Goal: Task Accomplishment & Management: Manage account settings

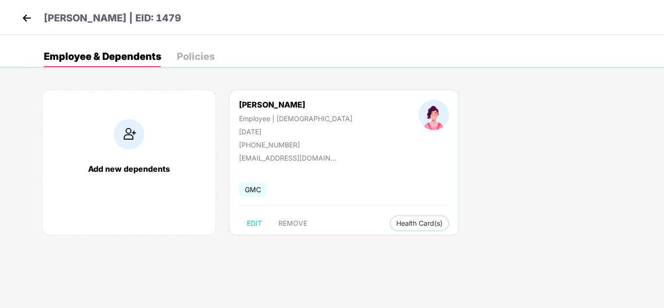
click at [25, 19] on img at bounding box center [26, 18] width 15 height 15
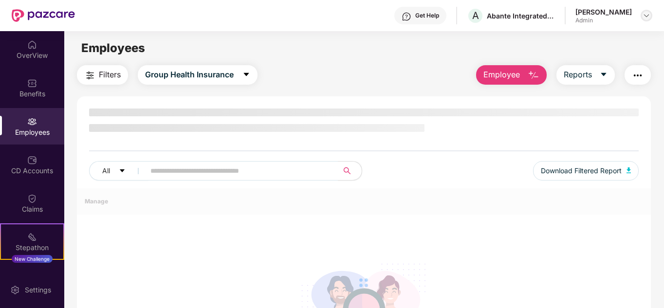
click at [648, 12] on img at bounding box center [647, 16] width 8 height 8
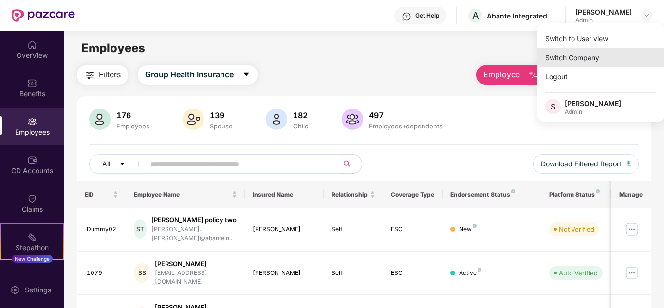
click at [584, 54] on div "Switch Company" at bounding box center [601, 57] width 127 height 19
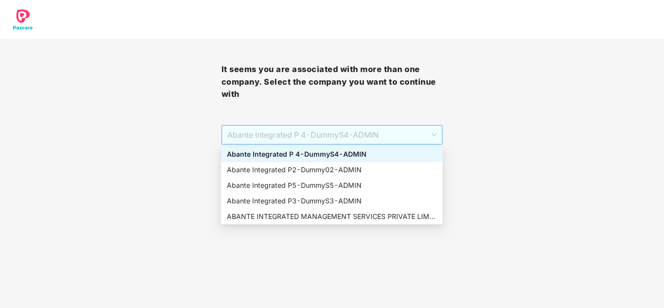
click at [371, 131] on span "Abante Integrated P 4 - DummyS4 - ADMIN" at bounding box center [332, 135] width 210 height 19
click at [289, 169] on div "Abante Integrated P2 - Dummy02 - ADMIN" at bounding box center [332, 170] width 210 height 11
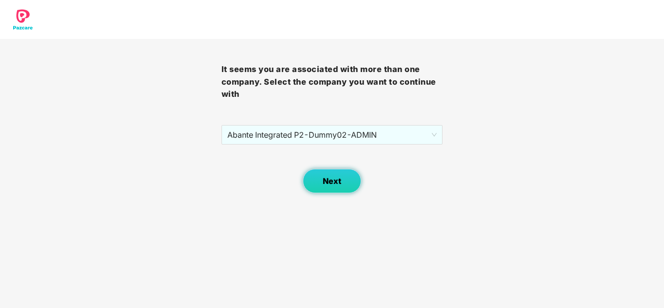
click at [315, 183] on button "Next" at bounding box center [332, 181] width 58 height 24
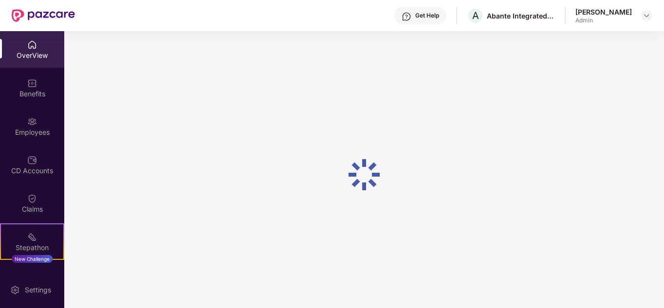
scroll to position [31, 0]
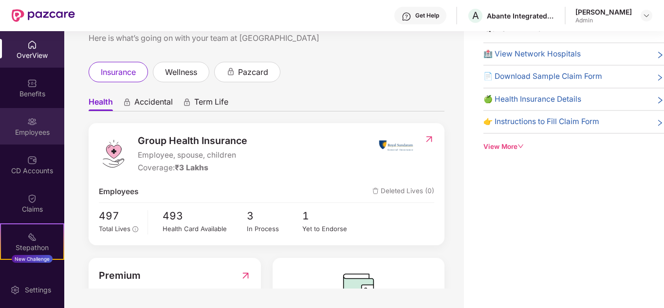
click at [18, 125] on div "Employees" at bounding box center [32, 126] width 64 height 37
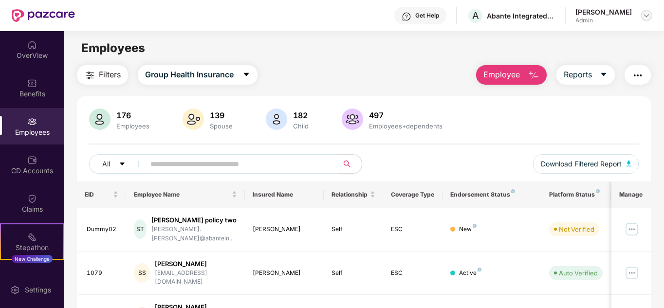
click at [642, 15] on div at bounding box center [647, 16] width 12 height 12
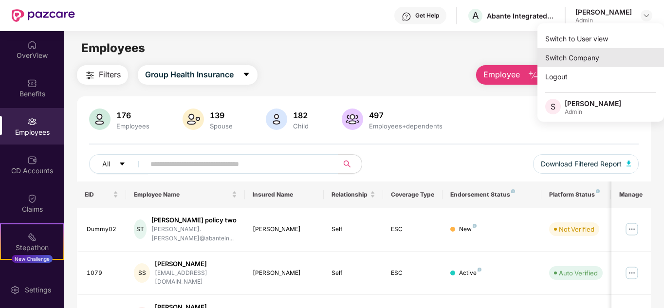
click at [578, 59] on div "Switch Company" at bounding box center [601, 57] width 127 height 19
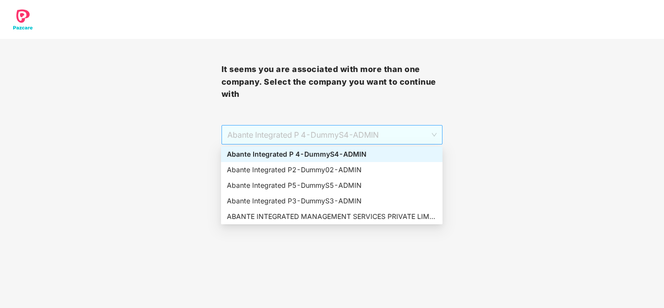
click at [355, 130] on span "Abante Integrated P 4 - DummyS4 - ADMIN" at bounding box center [332, 135] width 210 height 19
click at [317, 181] on div "Abante Integrated P5 - DummyS5 - ADMIN" at bounding box center [332, 185] width 210 height 11
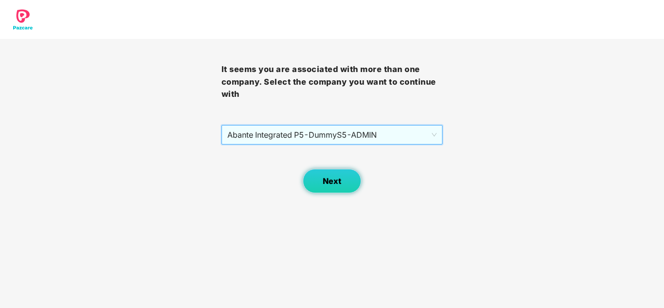
click at [317, 181] on button "Next" at bounding box center [332, 181] width 58 height 24
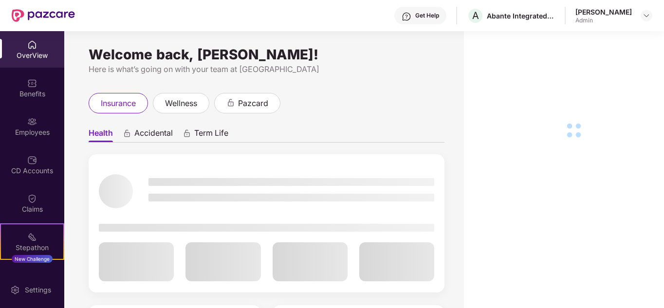
scroll to position [31, 0]
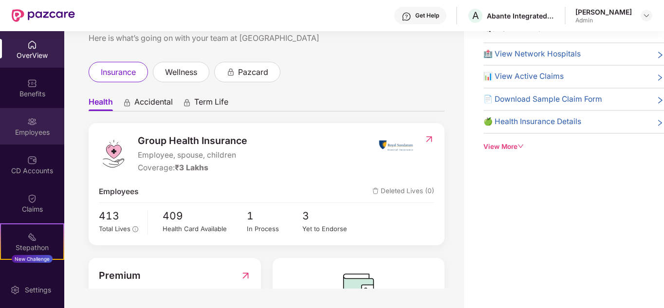
click at [19, 130] on div "Employees" at bounding box center [32, 133] width 64 height 10
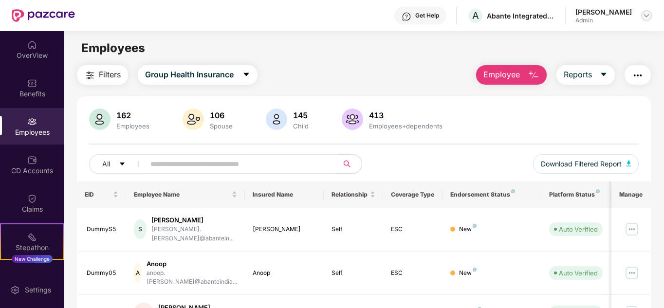
click at [646, 14] on img at bounding box center [647, 16] width 8 height 8
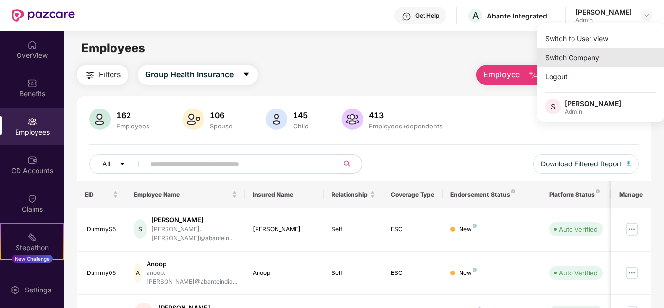
click at [568, 57] on div "Switch Company" at bounding box center [601, 57] width 127 height 19
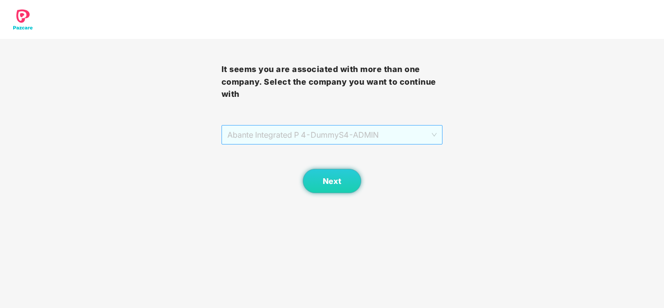
click at [244, 131] on span "Abante Integrated P 4 - DummyS4 - ADMIN" at bounding box center [332, 135] width 210 height 19
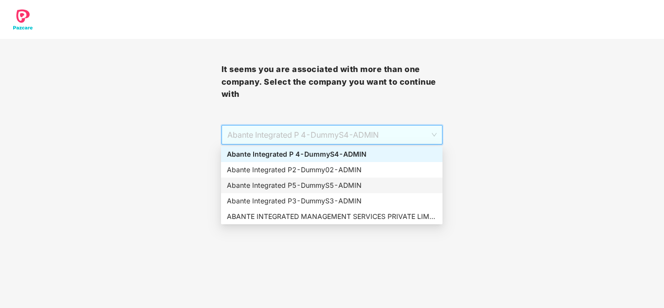
click at [259, 183] on div "Abante Integrated P5 - DummyS5 - ADMIN" at bounding box center [332, 185] width 210 height 11
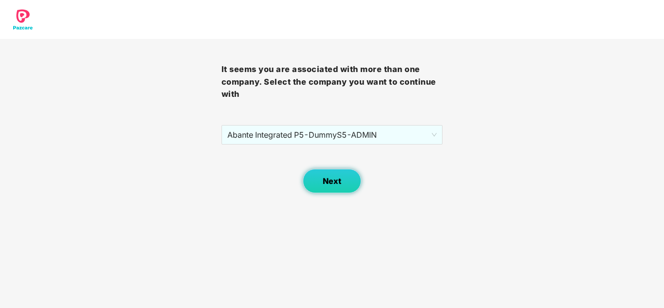
click at [344, 178] on button "Next" at bounding box center [332, 181] width 58 height 24
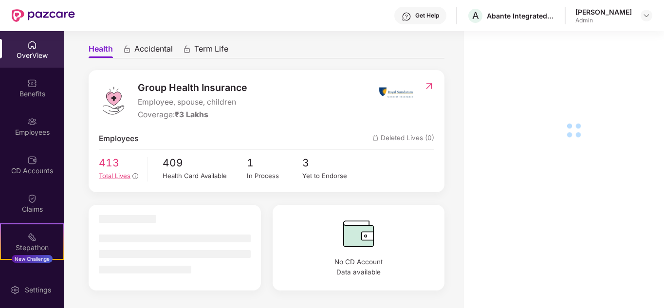
scroll to position [101, 0]
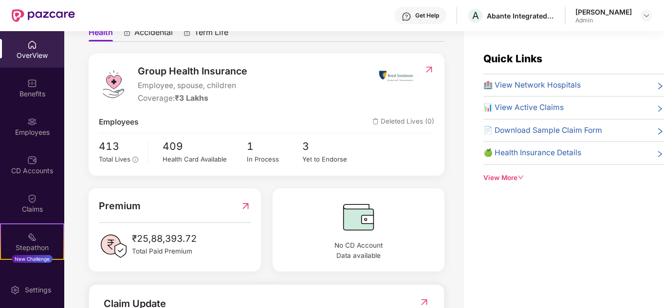
drag, startPoint x: 34, startPoint y: 123, endPoint x: 56, endPoint y: 145, distance: 31.7
click at [34, 124] on img at bounding box center [32, 122] width 10 height 10
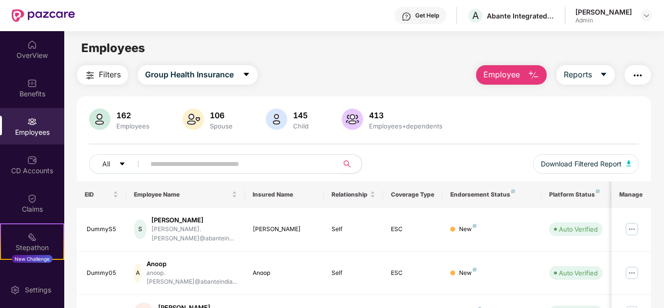
click at [237, 161] on input "text" at bounding box center [237, 164] width 175 height 15
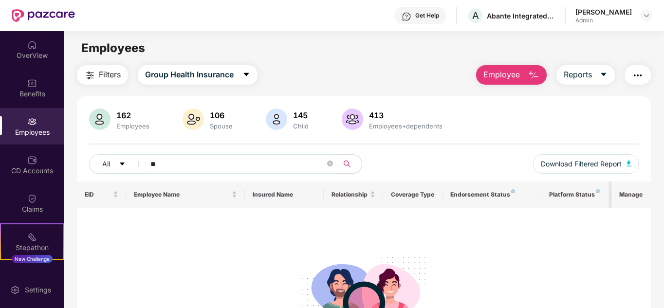
type input "*"
type input "***"
click at [644, 17] on img at bounding box center [647, 16] width 8 height 8
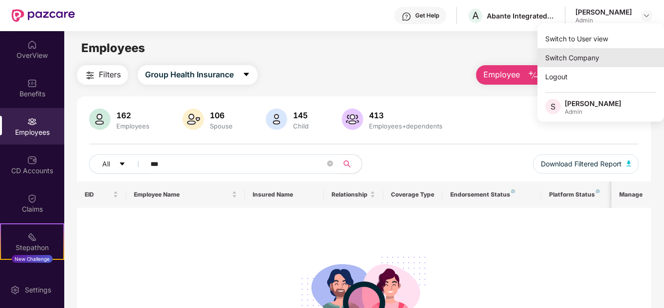
click at [594, 56] on div "Switch Company" at bounding box center [601, 57] width 127 height 19
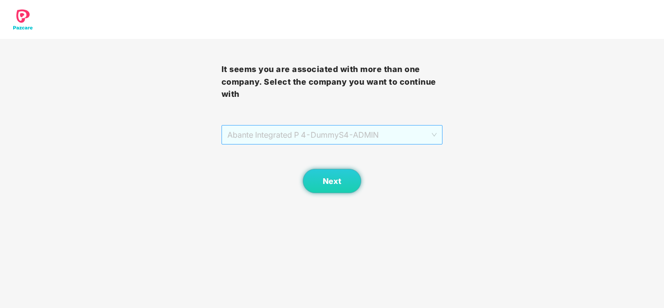
click at [302, 134] on span "Abante Integrated P 4 - DummyS4 - ADMIN" at bounding box center [332, 135] width 210 height 19
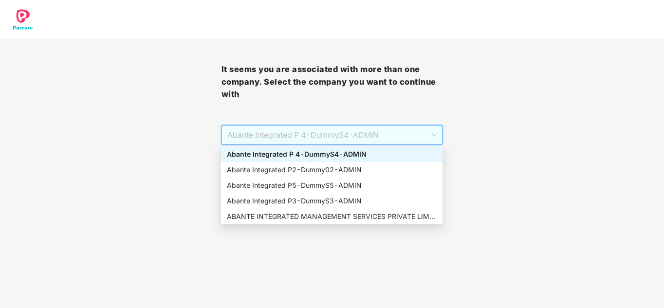
click at [295, 155] on div "Abante Integrated P 4 - DummyS4 - ADMIN" at bounding box center [332, 154] width 210 height 11
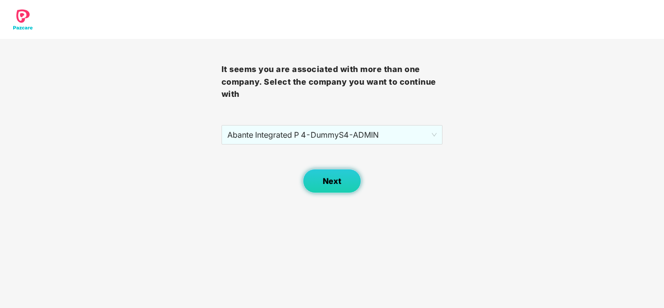
click at [323, 178] on span "Next" at bounding box center [332, 181] width 19 height 9
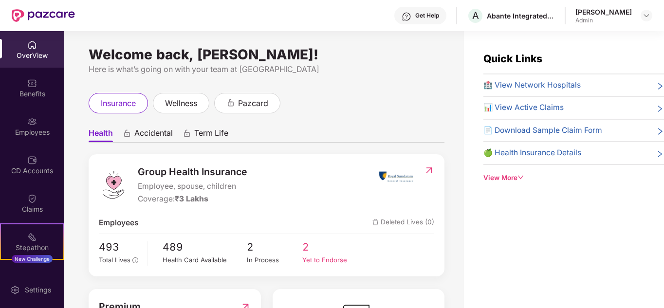
click at [313, 260] on div "Yet to Endorse" at bounding box center [330, 260] width 56 height 10
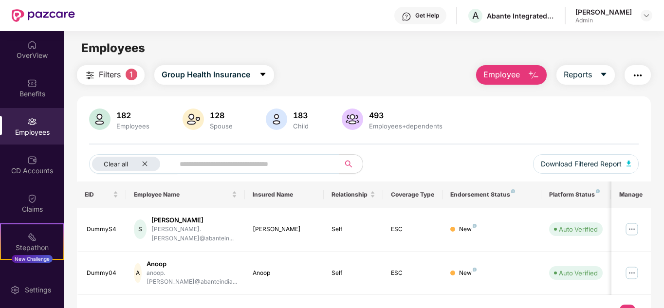
scroll to position [31, 0]
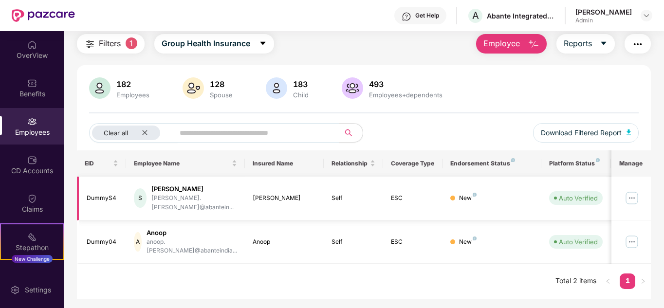
click at [633, 194] on img at bounding box center [632, 198] width 16 height 16
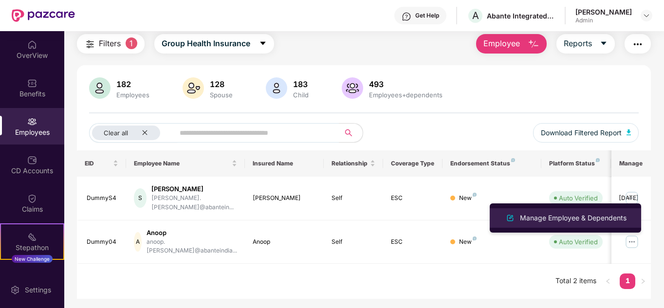
click at [591, 219] on div "Manage Employee & Dependents" at bounding box center [573, 218] width 111 height 11
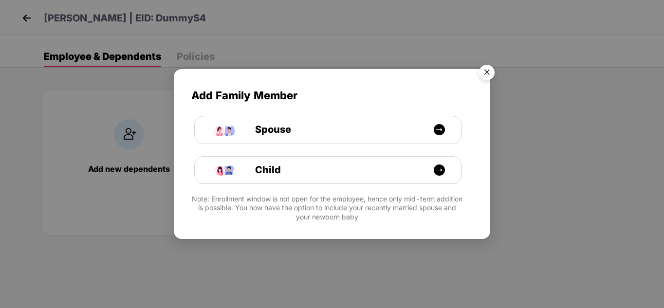
click at [485, 74] on img "Close" at bounding box center [486, 73] width 27 height 27
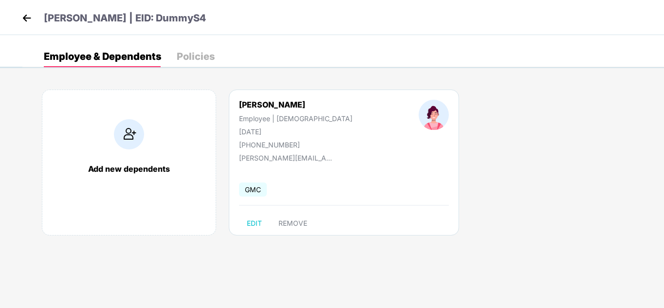
click at [27, 23] on img at bounding box center [26, 18] width 15 height 15
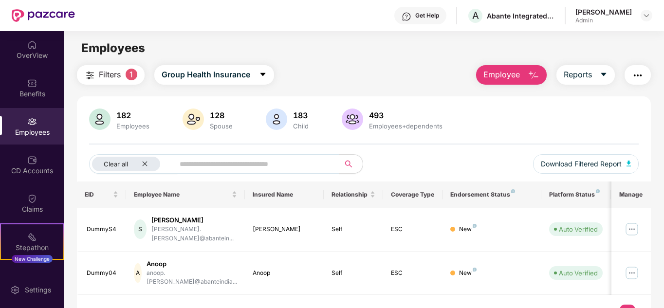
click at [29, 121] on img at bounding box center [32, 122] width 10 height 10
click at [31, 134] on div "Employees" at bounding box center [32, 133] width 64 height 10
click at [239, 166] on input "text" at bounding box center [253, 164] width 147 height 15
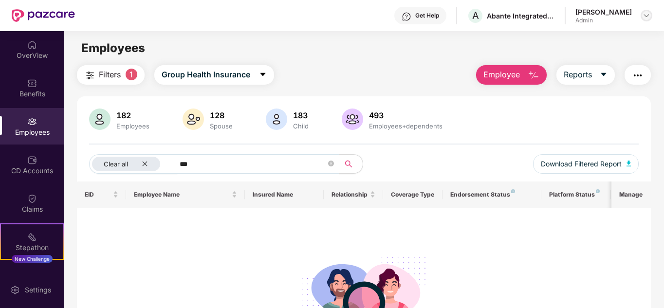
click at [646, 10] on div at bounding box center [647, 16] width 12 height 12
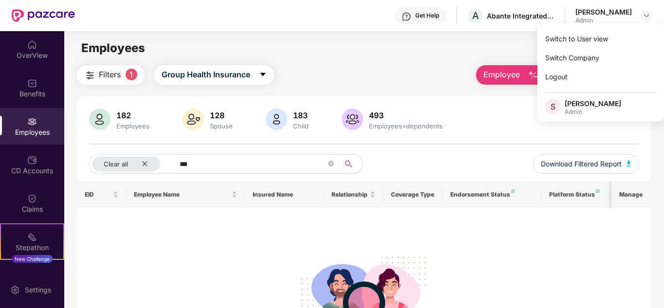
click at [215, 170] on input "***" at bounding box center [253, 164] width 147 height 15
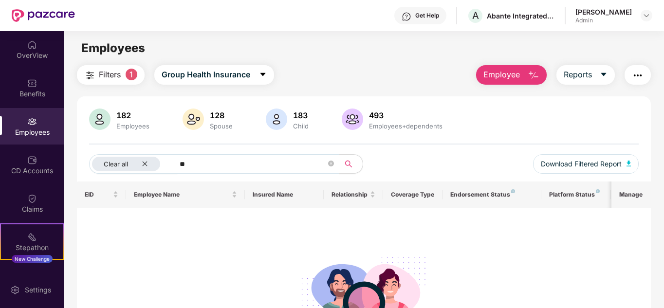
type input "*"
type input "****"
click at [643, 12] on img at bounding box center [647, 16] width 8 height 8
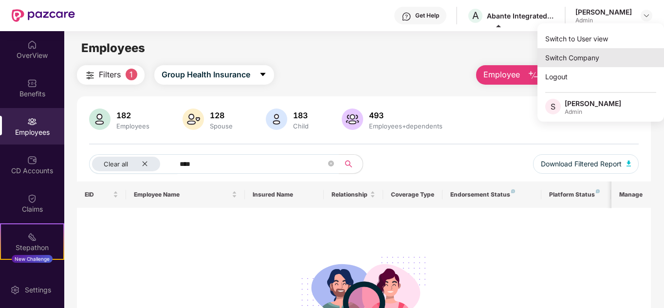
click at [582, 54] on div "Switch Company" at bounding box center [601, 57] width 127 height 19
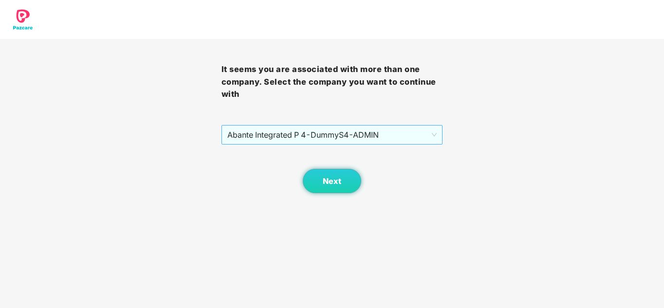
click at [277, 135] on span "Abante Integrated P 4 - DummyS4 - ADMIN" at bounding box center [332, 135] width 210 height 19
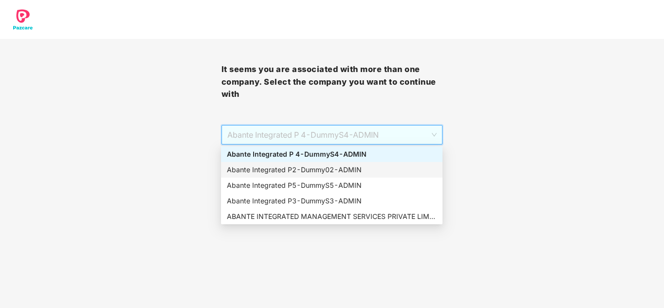
click at [277, 168] on div "Abante Integrated P2 - Dummy02 - ADMIN" at bounding box center [332, 170] width 210 height 11
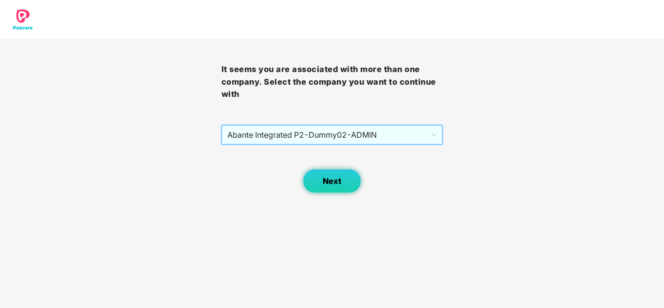
click at [336, 179] on span "Next" at bounding box center [332, 181] width 19 height 9
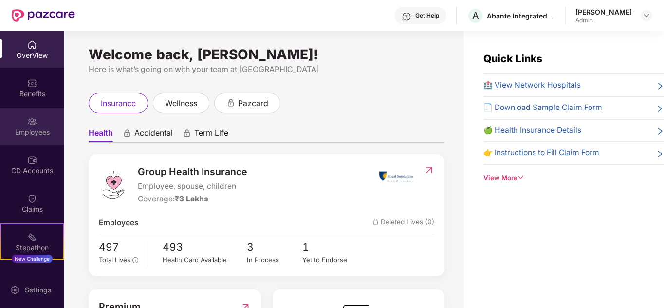
click at [30, 123] on img at bounding box center [32, 122] width 10 height 10
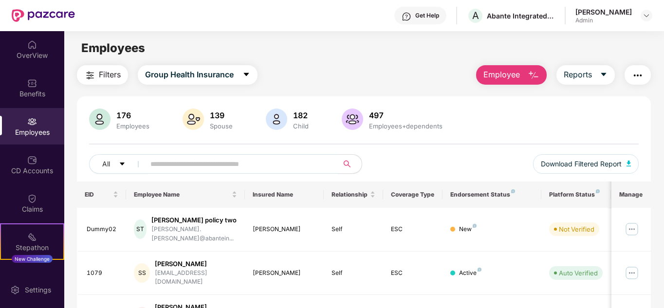
click at [186, 166] on input "text" at bounding box center [237, 164] width 175 height 15
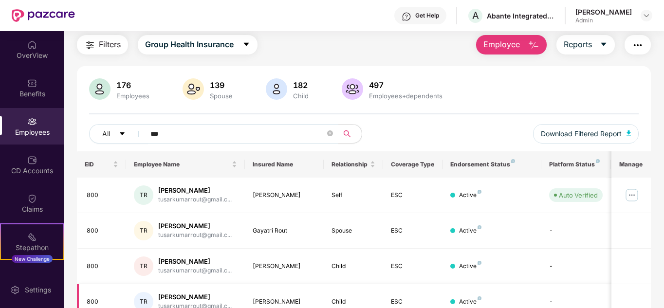
scroll to position [77, 0]
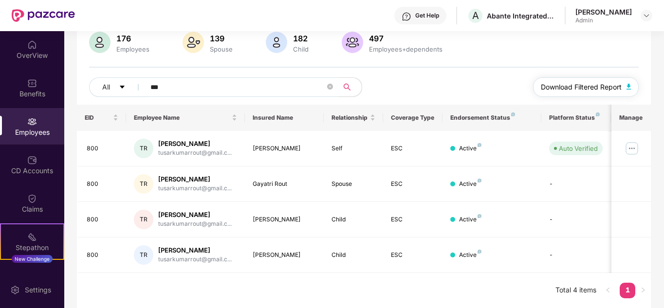
type input "***"
click at [611, 87] on span "Download Filtered Report" at bounding box center [581, 87] width 81 height 11
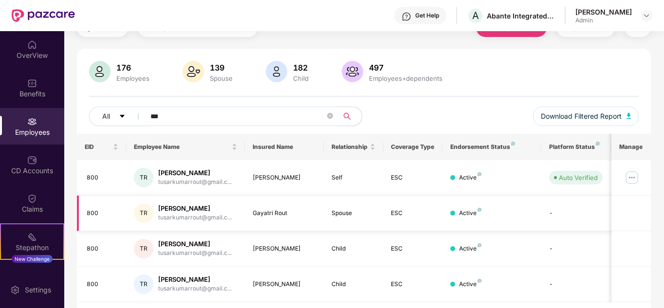
scroll to position [28, 0]
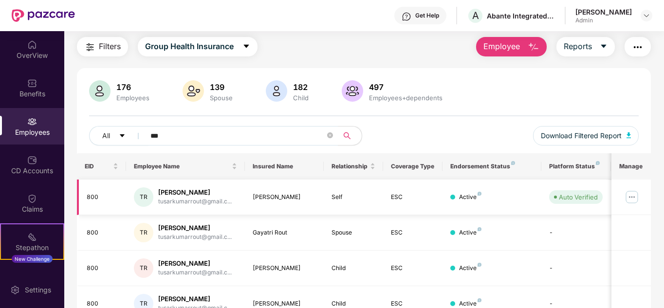
click at [631, 197] on img at bounding box center [632, 197] width 16 height 16
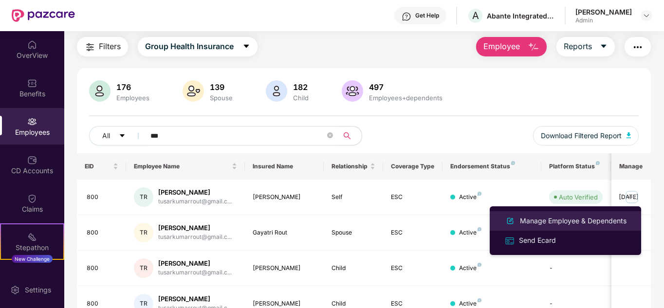
click at [583, 220] on div "Manage Employee & Dependents" at bounding box center [573, 221] width 111 height 11
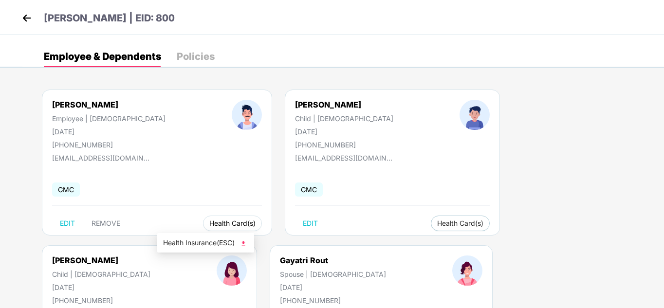
click at [209, 223] on span "Health Card(s)" at bounding box center [232, 223] width 46 height 5
click at [246, 241] on div "[PERSON_NAME] Rout Employee | [DEMOGRAPHIC_DATA] [DATE] [PHONE_NUMBER] [EMAIL_A…" at bounding box center [343, 245] width 642 height 341
click at [244, 244] on img at bounding box center [244, 244] width 10 height 10
click at [435, 244] on img at bounding box center [432, 244] width 10 height 10
click at [639, 242] on img at bounding box center [635, 244] width 10 height 10
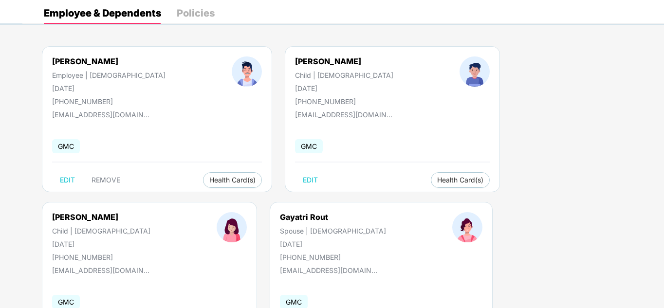
scroll to position [108, 0]
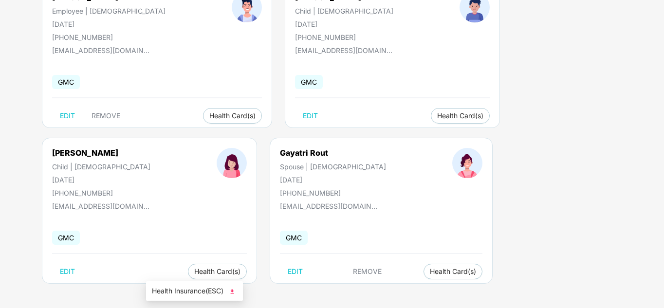
click at [237, 290] on img at bounding box center [232, 292] width 10 height 10
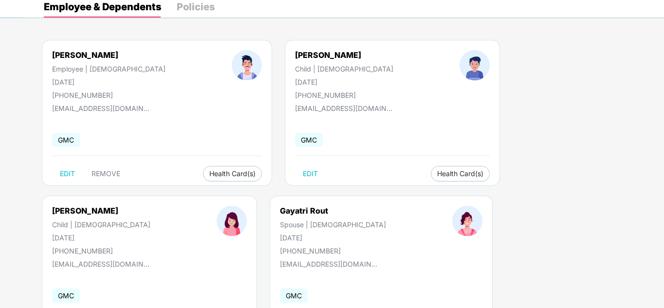
scroll to position [0, 0]
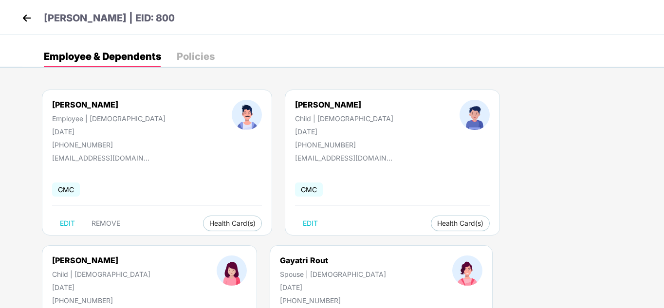
click at [25, 19] on img at bounding box center [26, 18] width 15 height 15
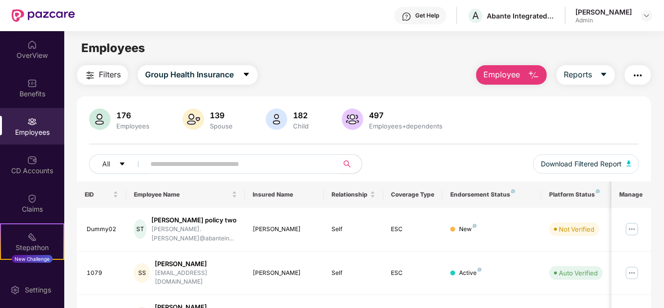
click at [203, 163] on input "text" at bounding box center [237, 164] width 175 height 15
type input "****"
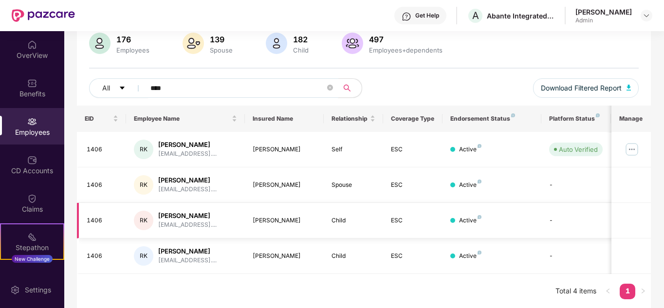
scroll to position [77, 0]
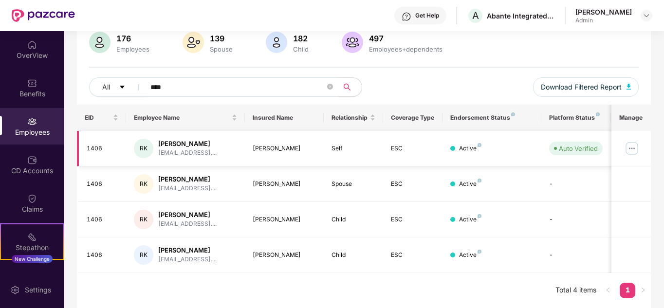
click at [633, 149] on img at bounding box center [632, 149] width 16 height 16
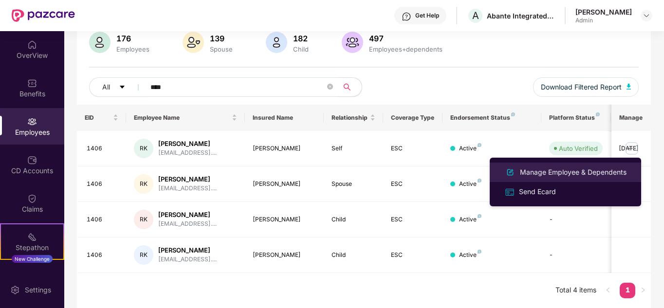
click at [553, 170] on div "Manage Employee & Dependents" at bounding box center [573, 172] width 111 height 11
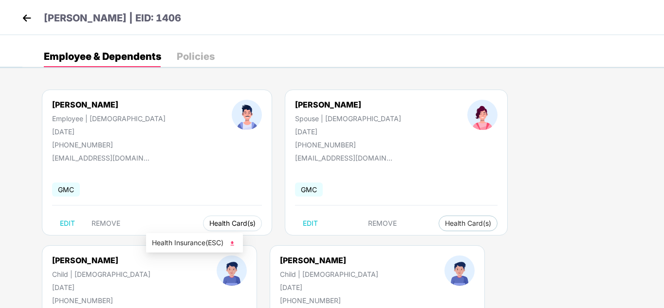
click at [209, 223] on span "Health Card(s)" at bounding box center [232, 223] width 46 height 5
click at [235, 243] on img at bounding box center [232, 244] width 10 height 10
click at [439, 227] on button "Health Card(s)" at bounding box center [468, 224] width 59 height 16
click at [423, 242] on div "[PERSON_NAME] Employee | [DEMOGRAPHIC_DATA] [DATE] [PHONE_NUMBER] [EMAIL_ADDRES…" at bounding box center [343, 245] width 642 height 341
click at [445, 225] on span "Health Card(s)" at bounding box center [468, 223] width 46 height 5
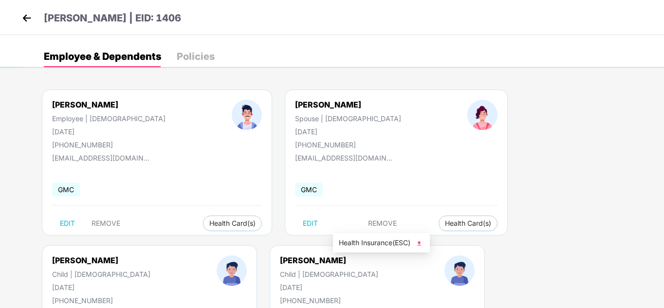
click at [421, 244] on img at bounding box center [419, 244] width 10 height 10
click at [609, 244] on img at bounding box center [606, 244] width 10 height 10
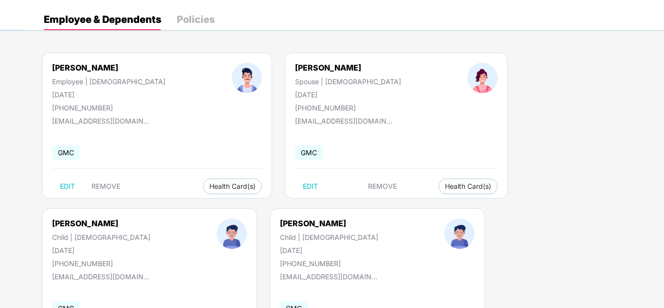
scroll to position [108, 0]
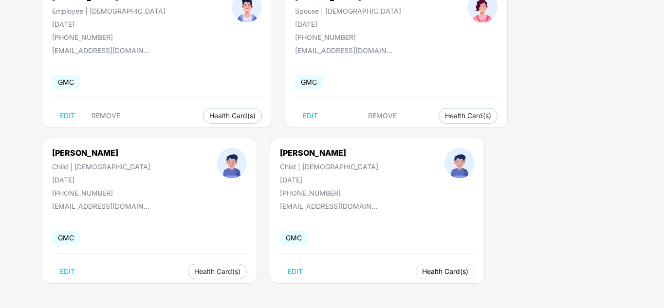
click at [422, 273] on span "Health Card(s)" at bounding box center [445, 271] width 46 height 5
click at [416, 274] on button "Health Card(s)" at bounding box center [445, 272] width 59 height 16
click at [235, 292] on img at bounding box center [232, 292] width 10 height 10
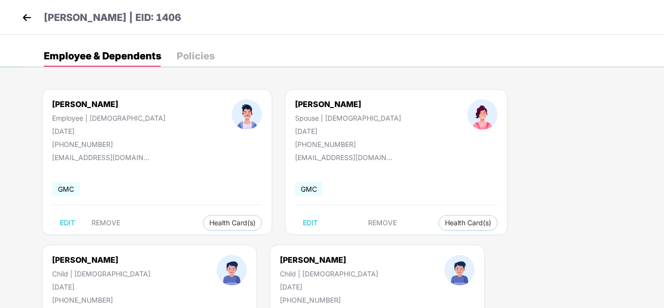
scroll to position [0, 0]
click at [17, 17] on div "[PERSON_NAME] | EID: 1406" at bounding box center [332, 17] width 664 height 35
click at [26, 17] on img at bounding box center [26, 18] width 15 height 15
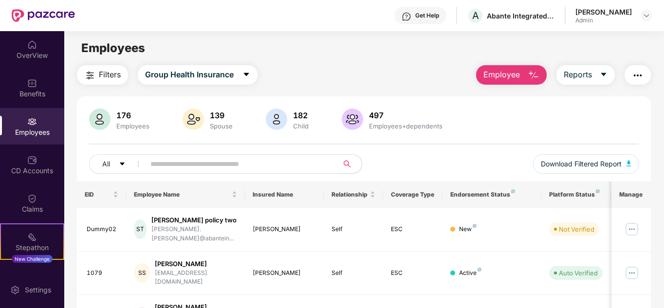
click at [187, 160] on input "text" at bounding box center [237, 164] width 175 height 15
type input "***"
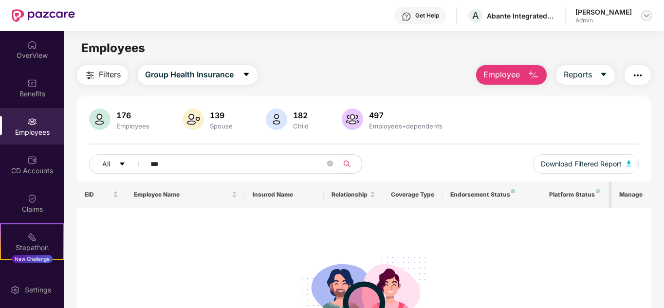
click at [650, 11] on div at bounding box center [647, 16] width 12 height 12
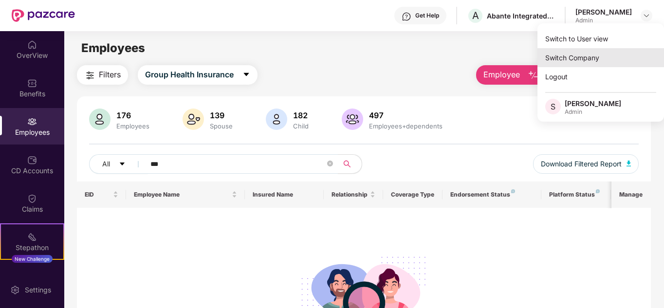
click at [555, 58] on div "Switch Company" at bounding box center [601, 57] width 127 height 19
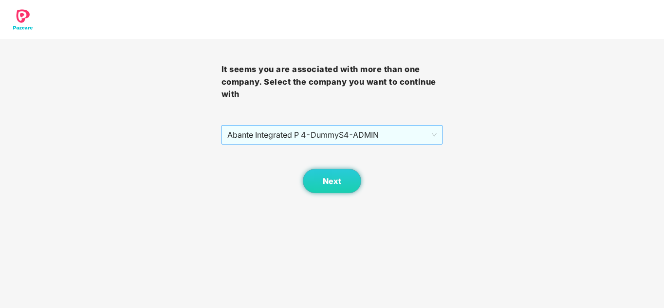
click at [304, 133] on span "Abante Integrated P 4 - DummyS4 - ADMIN" at bounding box center [332, 135] width 210 height 19
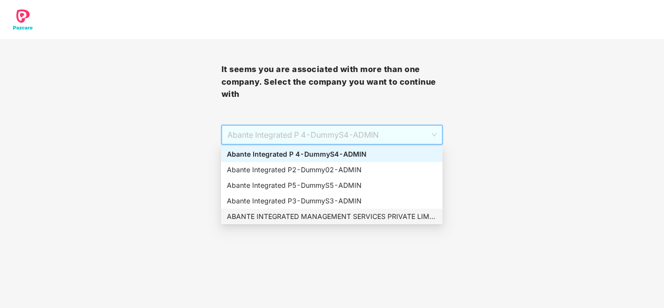
click at [288, 218] on div "ABANTE INTEGRATED MANAGEMENT SERVICES PRIVATE LIMITED - 660 - ADMIN" at bounding box center [332, 216] width 210 height 11
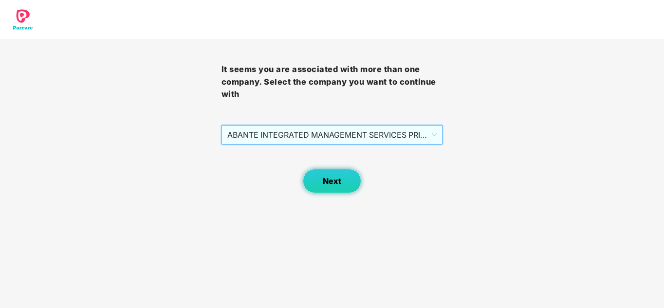
click at [333, 183] on span "Next" at bounding box center [332, 181] width 19 height 9
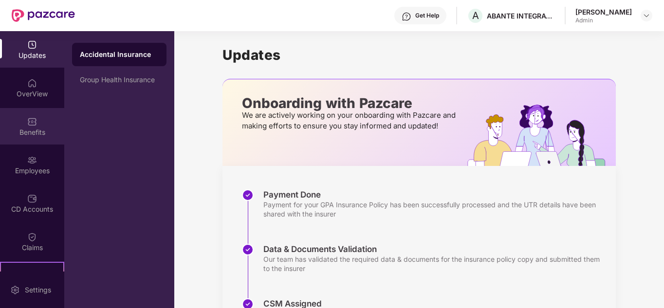
click at [32, 124] on img at bounding box center [32, 122] width 10 height 10
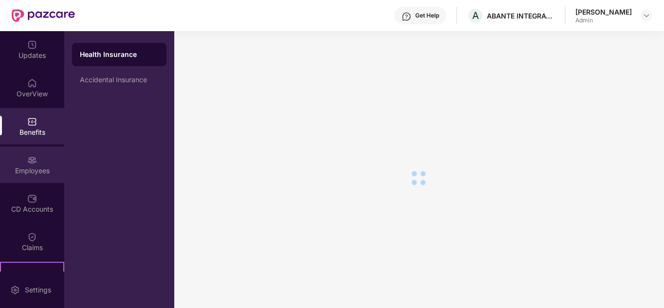
click at [37, 162] on div "Employees" at bounding box center [32, 165] width 64 height 37
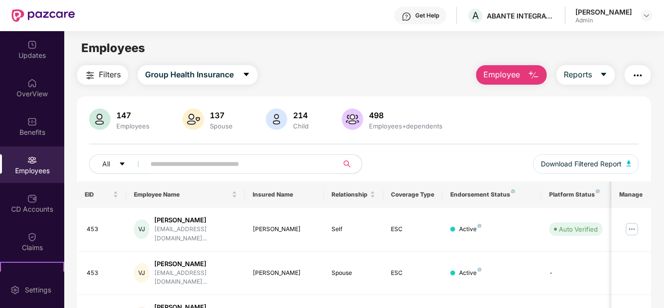
click at [182, 164] on input "text" at bounding box center [237, 164] width 175 height 15
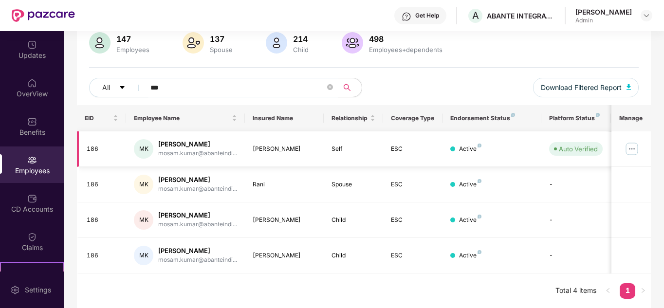
scroll to position [77, 0]
type input "***"
click at [638, 147] on img at bounding box center [632, 149] width 16 height 16
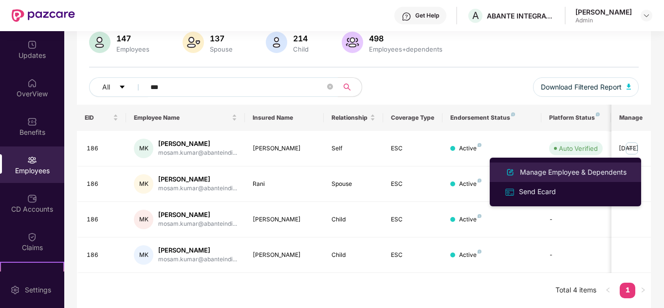
click at [556, 170] on div "Manage Employee & Dependents" at bounding box center [573, 172] width 111 height 11
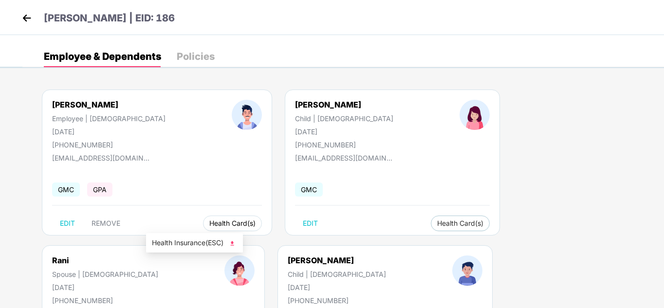
click at [203, 218] on button "Health Card(s)" at bounding box center [232, 224] width 59 height 16
click at [203, 228] on button "Health Card(s)" at bounding box center [232, 224] width 59 height 16
click at [233, 241] on img at bounding box center [232, 244] width 10 height 10
click at [437, 221] on span "Health Card(s)" at bounding box center [460, 223] width 46 height 5
click at [431, 223] on button "Health Card(s)" at bounding box center [460, 224] width 59 height 16
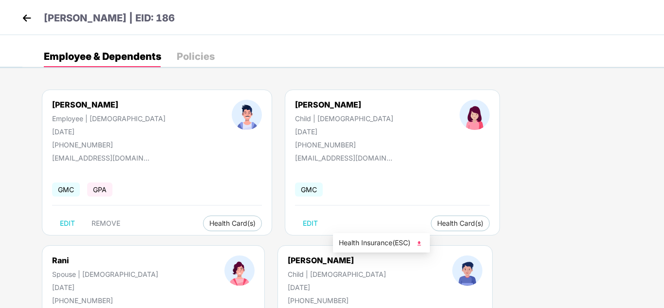
click at [421, 243] on img at bounding box center [419, 244] width 10 height 10
click at [605, 242] on img at bounding box center [606, 244] width 10 height 10
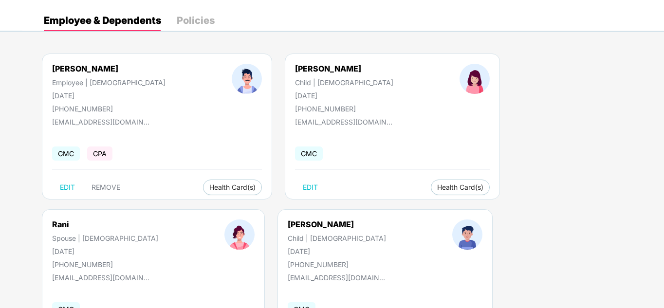
scroll to position [108, 0]
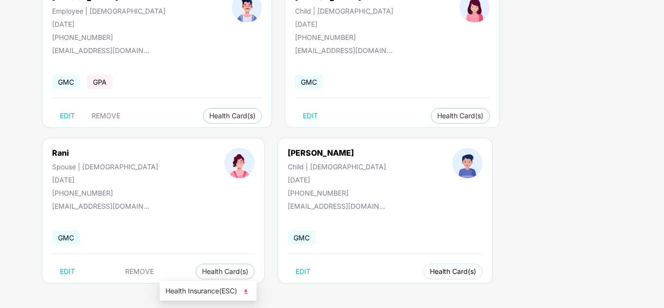
click at [430, 274] on span "Health Card(s)" at bounding box center [453, 271] width 46 height 5
click at [247, 291] on img at bounding box center [246, 292] width 10 height 10
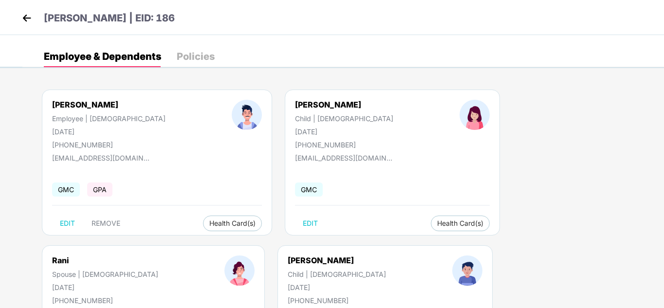
click at [27, 13] on img at bounding box center [26, 18] width 15 height 15
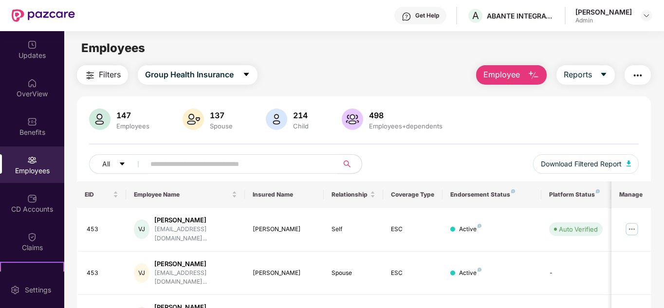
click at [371, 74] on div "Filters Group Health Insurance Employee Reports" at bounding box center [364, 74] width 575 height 19
click at [220, 164] on input "text" at bounding box center [237, 164] width 175 height 15
click at [182, 163] on input "text" at bounding box center [237, 164] width 175 height 15
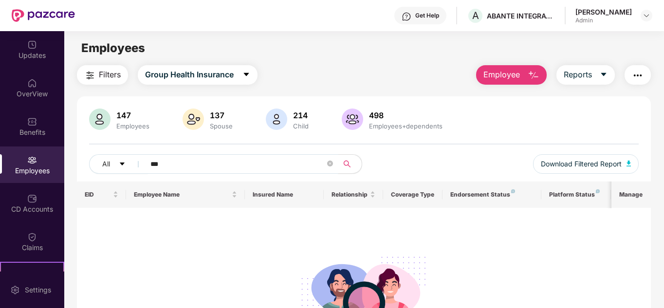
type input "***"
click at [645, 15] on img at bounding box center [647, 16] width 8 height 8
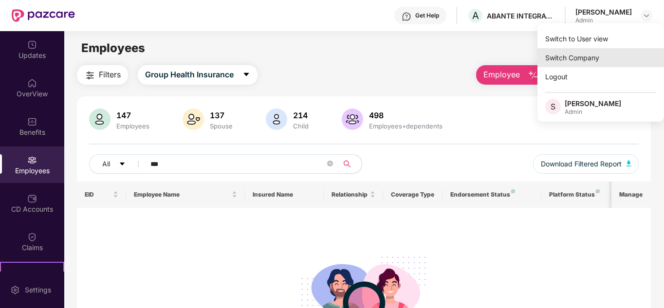
click at [579, 53] on div "Switch Company" at bounding box center [601, 57] width 127 height 19
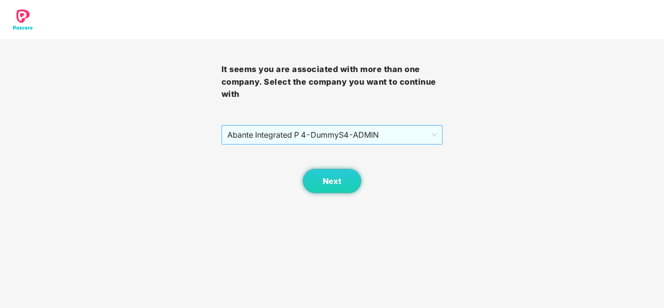
click at [306, 133] on span "Abante Integrated P 4 - DummyS4 - ADMIN" at bounding box center [332, 135] width 210 height 19
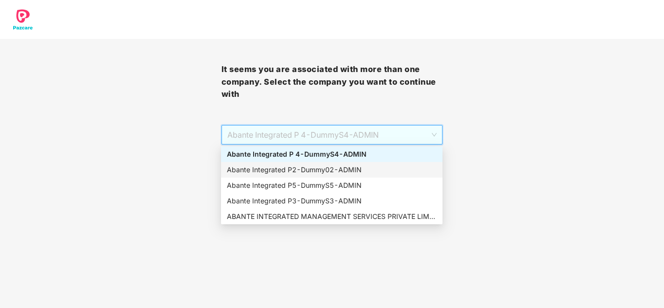
click at [301, 165] on div "Abante Integrated P2 - Dummy02 - ADMIN" at bounding box center [332, 170] width 210 height 11
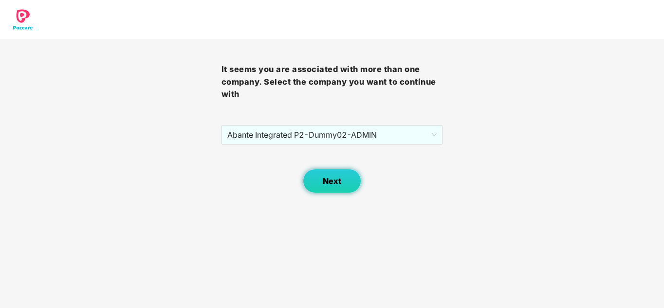
click at [340, 181] on span "Next" at bounding box center [332, 181] width 19 height 9
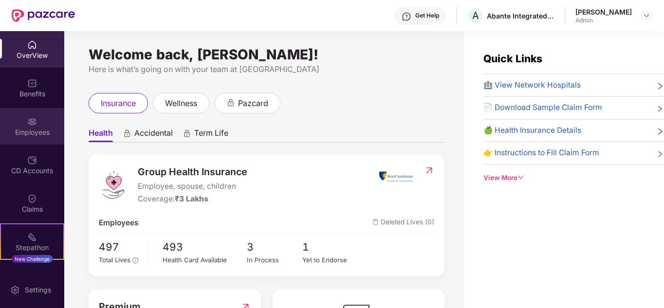
click at [28, 131] on div "Employees" at bounding box center [32, 133] width 64 height 10
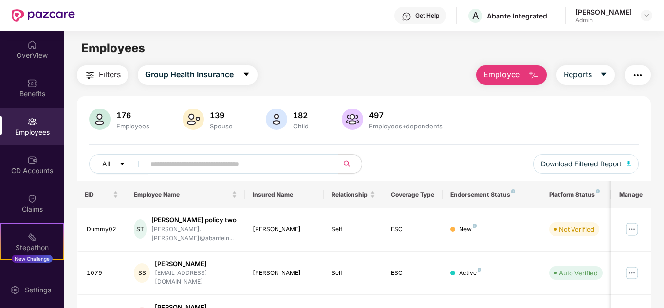
scroll to position [49, 0]
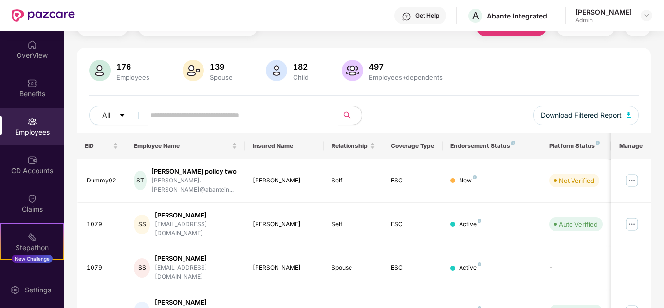
click at [195, 115] on input "text" at bounding box center [237, 115] width 175 height 15
type input "***"
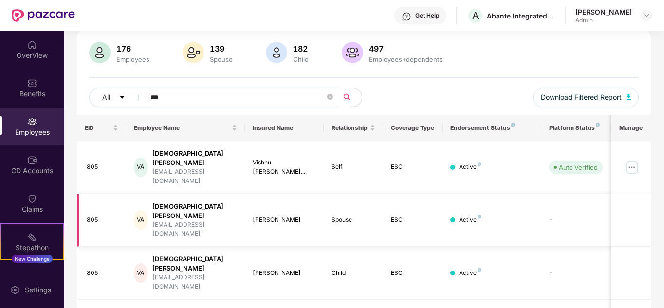
scroll to position [77, 0]
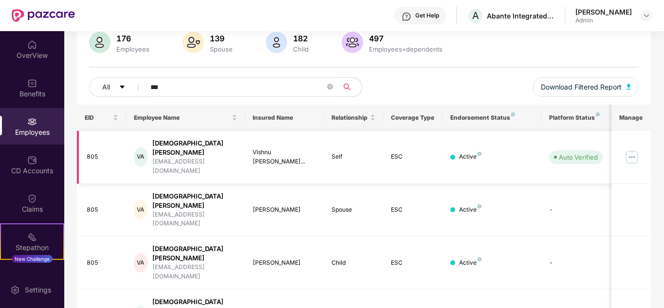
click at [631, 150] on img at bounding box center [632, 157] width 16 height 16
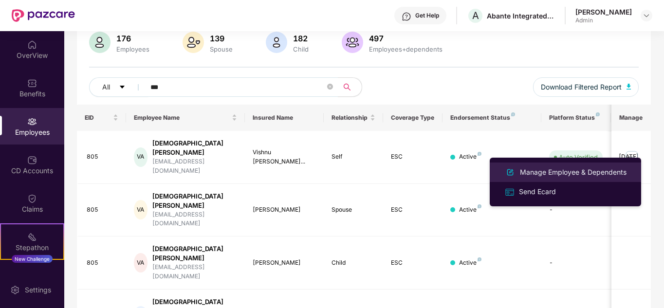
click at [569, 172] on div "Manage Employee & Dependents" at bounding box center [573, 172] width 111 height 11
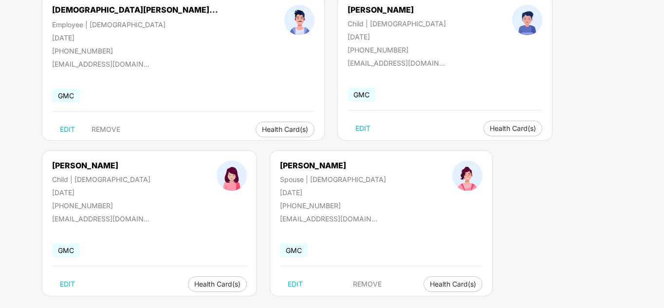
scroll to position [97, 0]
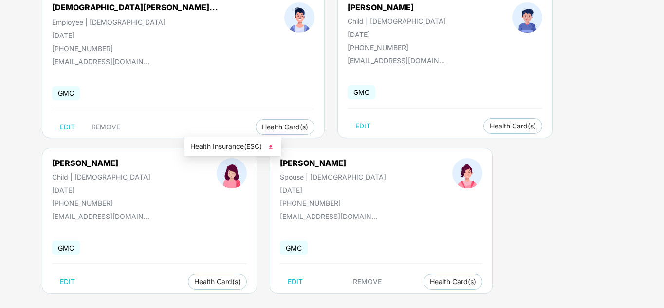
click at [271, 145] on img at bounding box center [271, 147] width 10 height 10
click at [512, 27] on img at bounding box center [527, 17] width 30 height 30
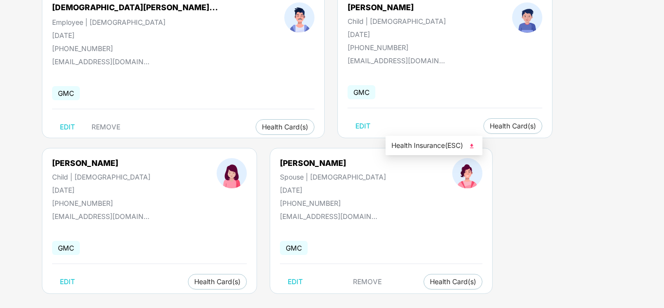
click at [474, 147] on img at bounding box center [472, 146] width 10 height 10
click at [254, 301] on img at bounding box center [250, 302] width 10 height 10
click at [418, 285] on div "[PERSON_NAME] | [DEMOGRAPHIC_DATA] [DATE] [PHONE_NUMBER] [EMAIL_ADDRESS][DOMAIN…" at bounding box center [381, 221] width 223 height 146
click at [430, 284] on span "Health Card(s)" at bounding box center [453, 281] width 46 height 5
click at [440, 301] on img at bounding box center [437, 302] width 10 height 10
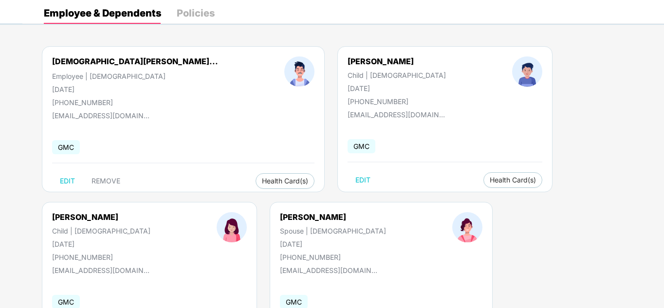
scroll to position [0, 0]
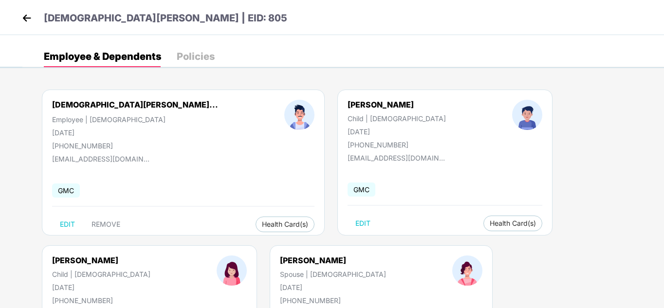
click at [30, 16] on img at bounding box center [26, 18] width 15 height 15
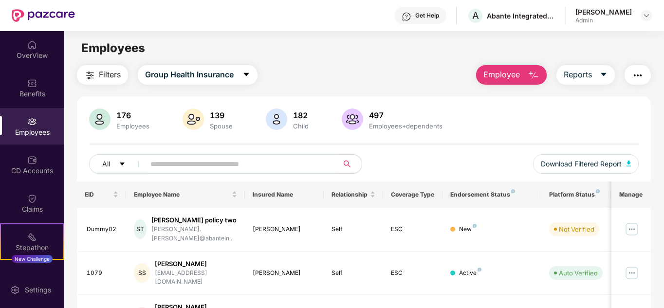
click at [179, 164] on input "text" at bounding box center [237, 164] width 175 height 15
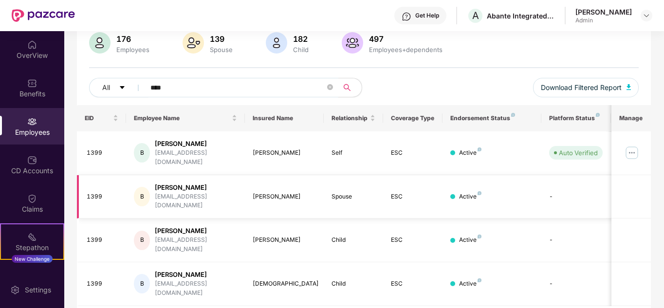
scroll to position [77, 0]
type input "****"
click at [633, 149] on img at bounding box center [632, 153] width 16 height 16
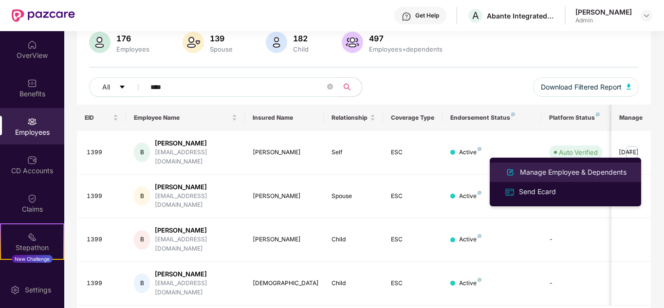
click at [544, 173] on div "Manage Employee & Dependents" at bounding box center [573, 172] width 111 height 11
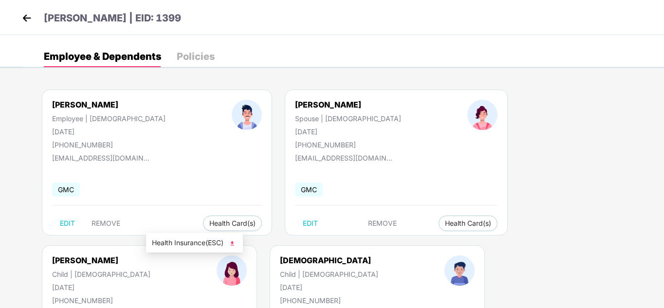
click at [235, 243] on img at bounding box center [232, 244] width 10 height 10
click at [421, 242] on img at bounding box center [419, 244] width 10 height 10
click at [607, 242] on img at bounding box center [606, 244] width 10 height 10
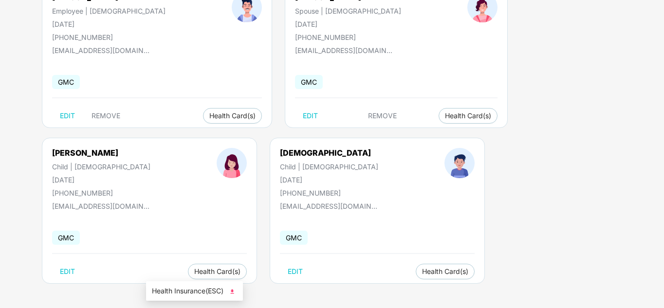
click at [235, 291] on img at bounding box center [232, 292] width 10 height 10
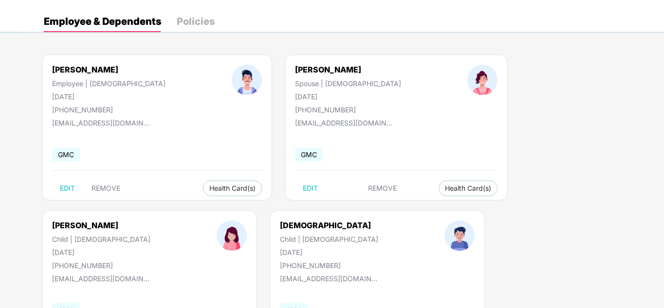
scroll to position [0, 0]
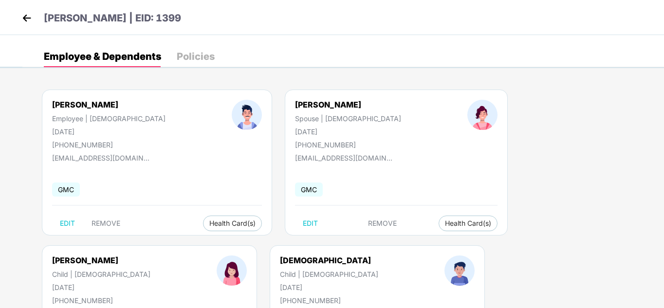
click at [26, 14] on img at bounding box center [26, 18] width 15 height 15
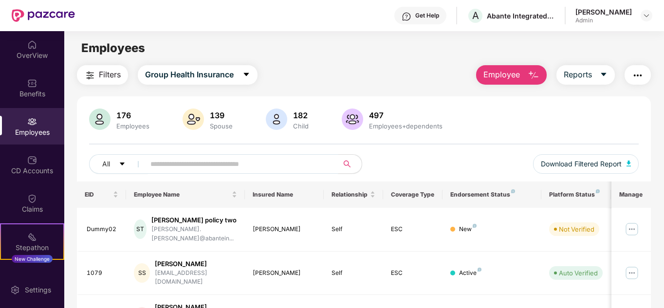
click at [203, 162] on input "text" at bounding box center [237, 164] width 175 height 15
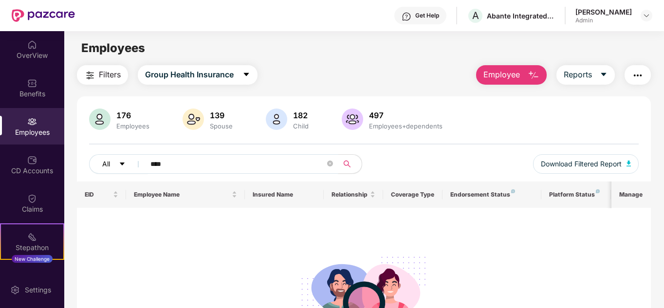
type input "****"
click at [121, 165] on icon "caret-down" at bounding box center [122, 164] width 7 height 7
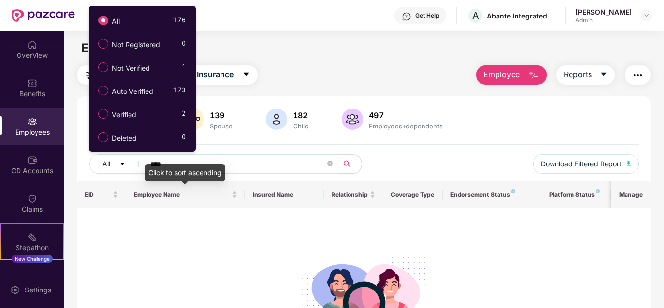
click at [219, 170] on div "Click to sort ascending" at bounding box center [185, 173] width 81 height 17
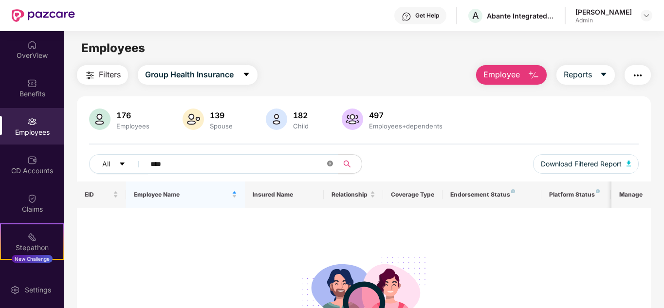
click at [330, 165] on icon "close-circle" at bounding box center [330, 164] width 6 height 6
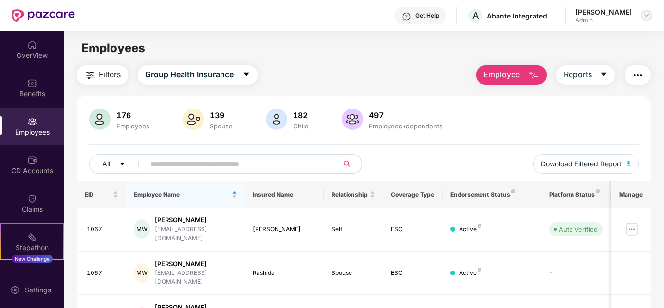
click at [645, 16] on img at bounding box center [647, 16] width 8 height 8
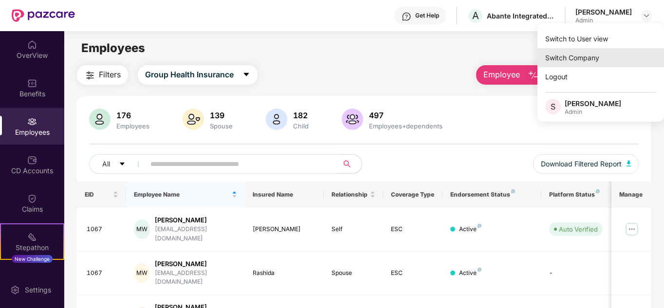
click at [589, 58] on div "Switch Company" at bounding box center [601, 57] width 127 height 19
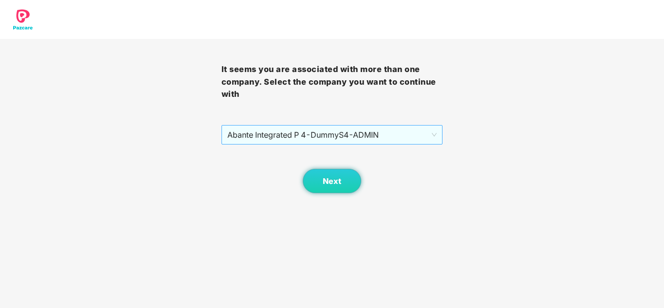
click at [315, 134] on span "Abante Integrated P 4 - DummyS4 - ADMIN" at bounding box center [332, 135] width 210 height 19
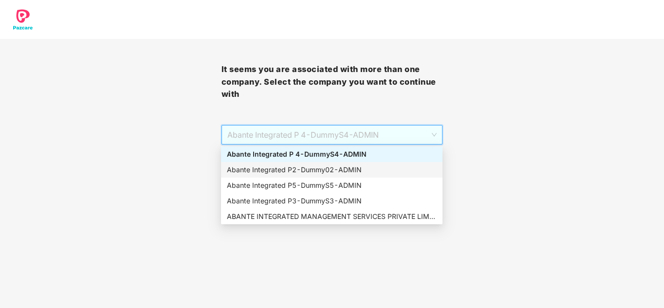
click at [300, 168] on div "Abante Integrated P2 - Dummy02 - ADMIN" at bounding box center [332, 170] width 210 height 11
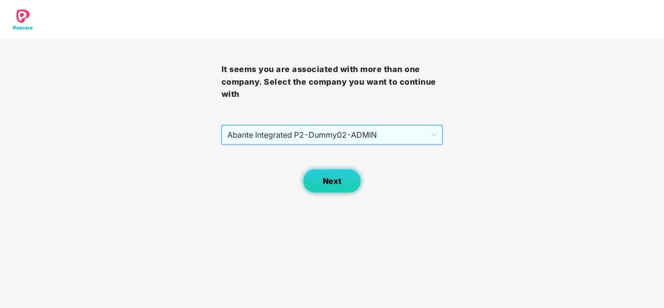
click at [333, 171] on button "Next" at bounding box center [332, 181] width 58 height 24
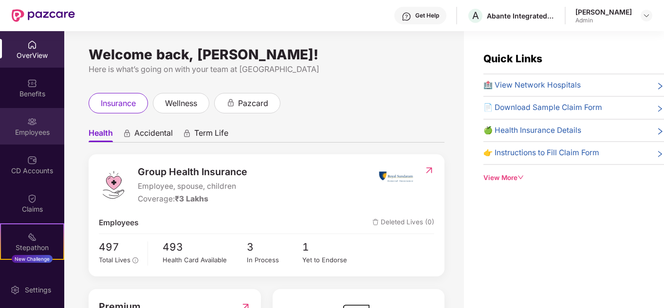
click at [23, 128] on div "Employees" at bounding box center [32, 133] width 64 height 10
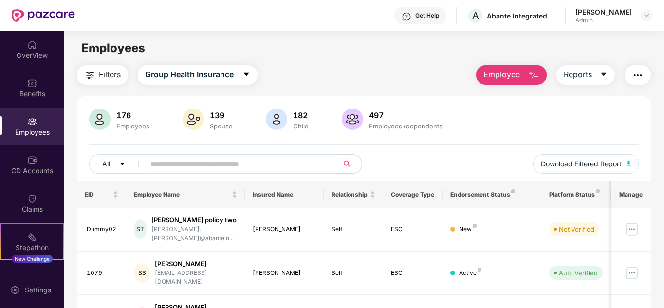
click at [184, 166] on input "text" at bounding box center [237, 164] width 175 height 15
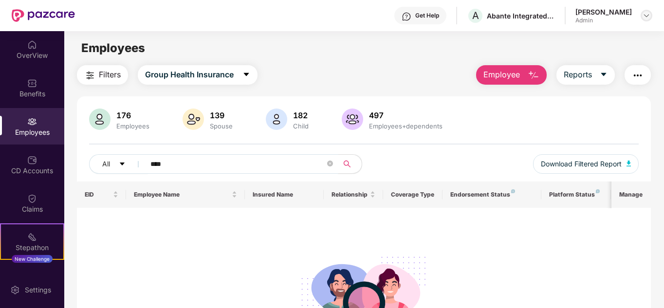
type input "****"
click at [644, 14] on img at bounding box center [647, 16] width 8 height 8
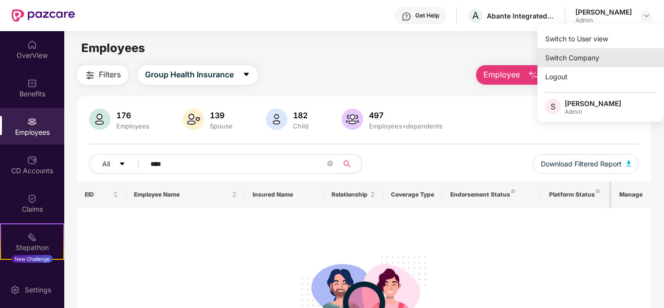
click at [584, 58] on div "Switch Company" at bounding box center [601, 57] width 127 height 19
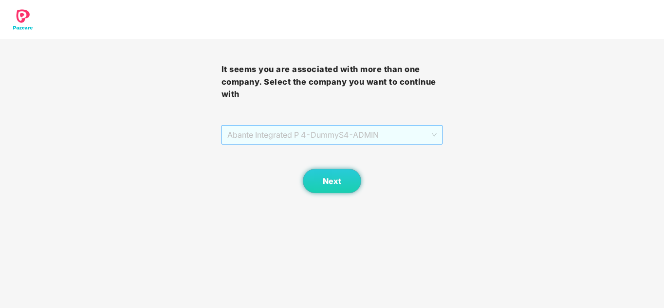
click at [241, 140] on span "Abante Integrated P 4 - DummyS4 - ADMIN" at bounding box center [332, 135] width 210 height 19
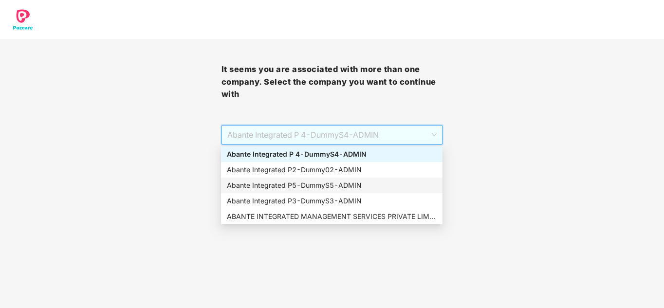
click at [257, 185] on div "Abante Integrated P5 - DummyS5 - ADMIN" at bounding box center [332, 185] width 210 height 11
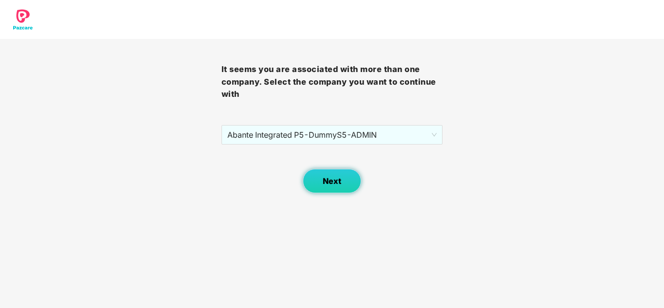
click at [307, 186] on button "Next" at bounding box center [332, 181] width 58 height 24
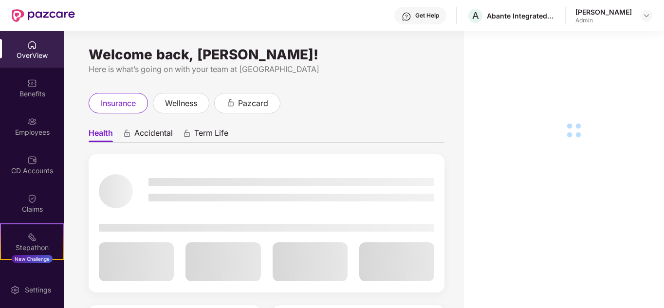
click at [35, 121] on img at bounding box center [32, 122] width 10 height 10
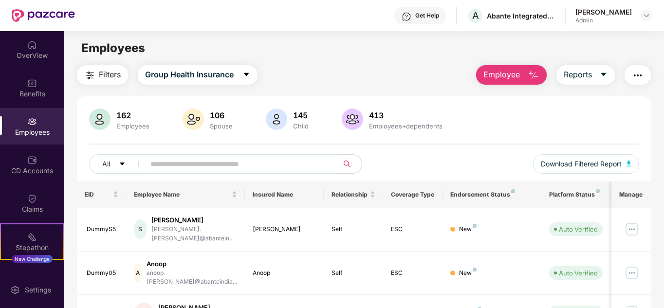
click at [174, 165] on input "text" at bounding box center [237, 164] width 175 height 15
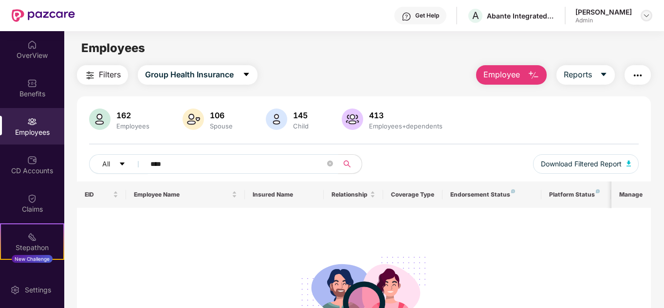
type input "****"
click at [650, 14] on img at bounding box center [647, 16] width 8 height 8
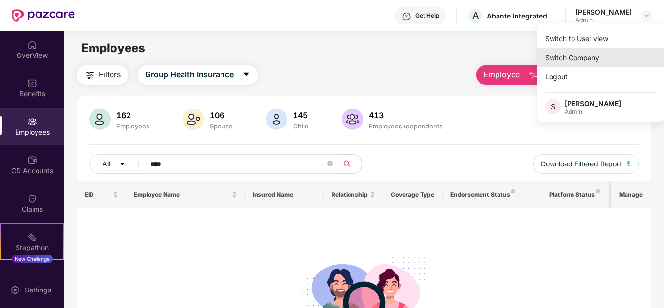
click at [605, 57] on div "Switch Company" at bounding box center [601, 57] width 127 height 19
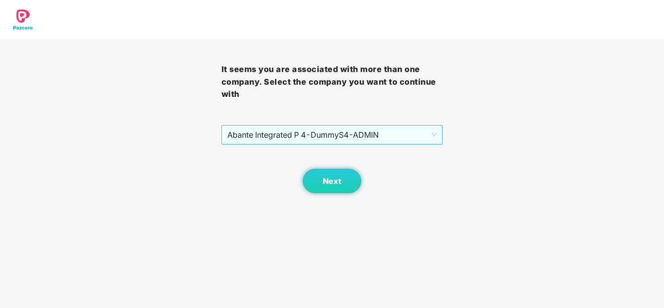
click at [412, 131] on span "Abante Integrated P 4 - DummyS4 - ADMIN" at bounding box center [332, 135] width 210 height 19
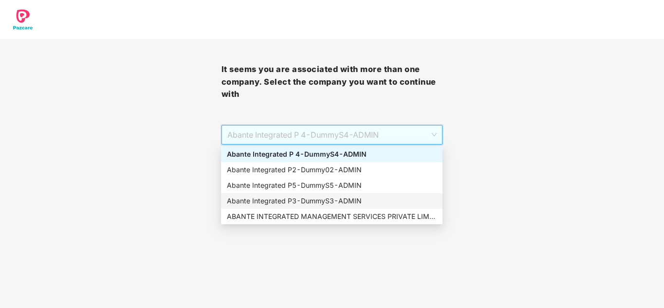
click at [313, 200] on div "Abante Integrated P3 - DummyS3 - ADMIN" at bounding box center [332, 201] width 210 height 11
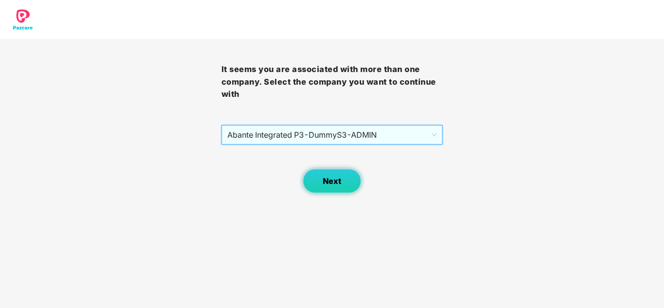
click at [325, 177] on span "Next" at bounding box center [332, 181] width 19 height 9
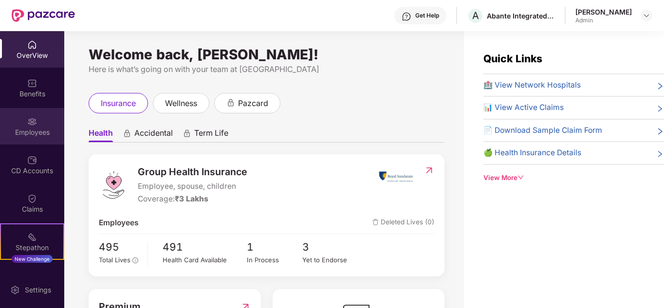
click at [27, 117] on img at bounding box center [32, 122] width 10 height 10
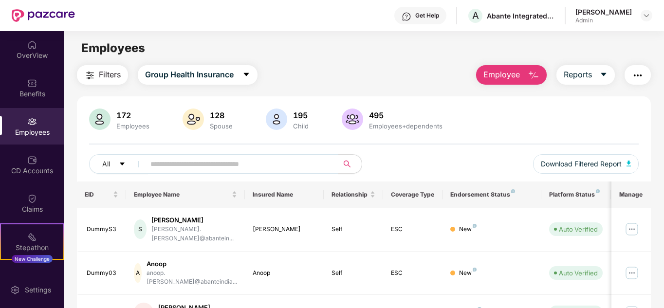
click at [207, 168] on input "text" at bounding box center [237, 164] width 175 height 15
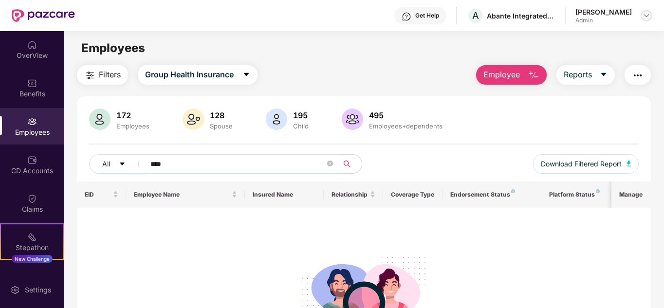
type input "****"
click at [647, 15] on img at bounding box center [647, 16] width 8 height 8
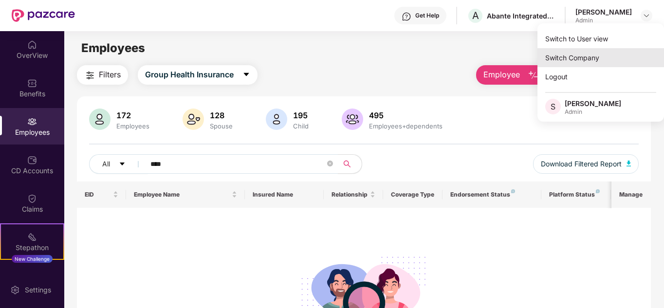
click at [579, 58] on div "Switch Company" at bounding box center [601, 57] width 127 height 19
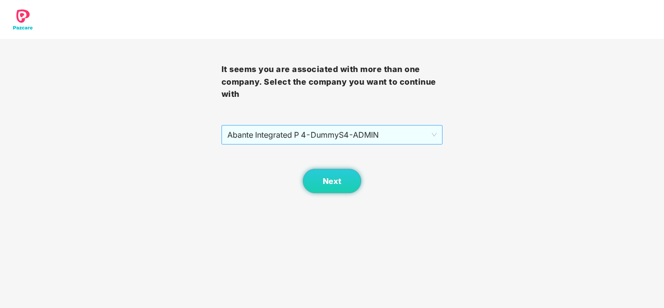
click at [413, 126] on span "Abante Integrated P 4 - DummyS4 - ADMIN" at bounding box center [332, 135] width 210 height 19
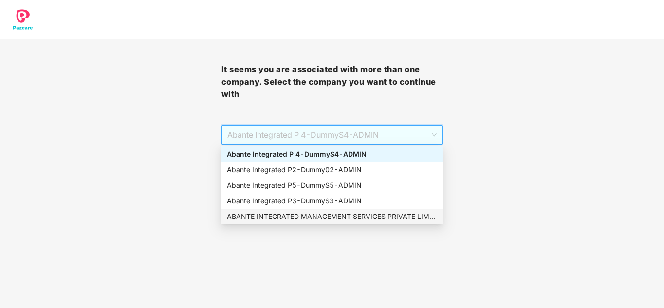
click at [299, 215] on div "ABANTE INTEGRATED MANAGEMENT SERVICES PRIVATE LIMITED - 660 - ADMIN" at bounding box center [332, 216] width 210 height 11
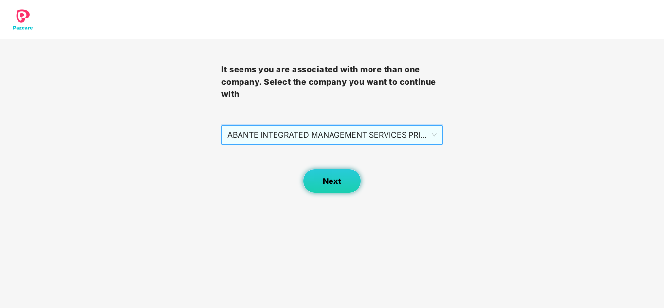
click at [334, 182] on span "Next" at bounding box center [332, 181] width 19 height 9
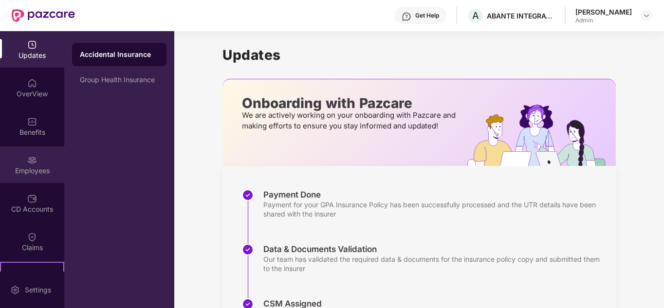
click at [33, 166] on div "Employees" at bounding box center [32, 171] width 64 height 10
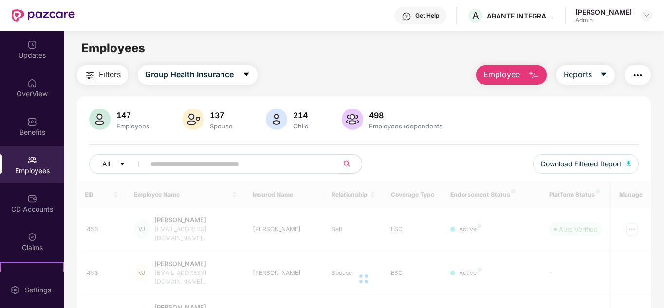
click at [192, 168] on input "text" at bounding box center [237, 164] width 175 height 15
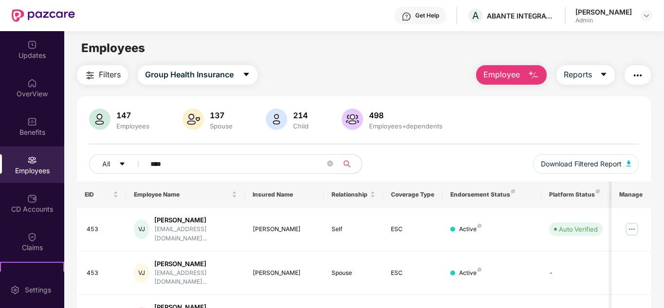
type input "****"
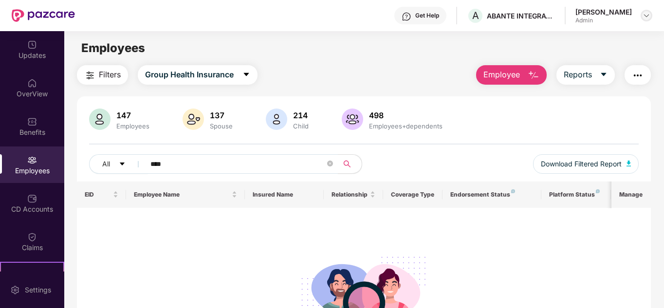
click at [641, 13] on div at bounding box center [647, 16] width 12 height 12
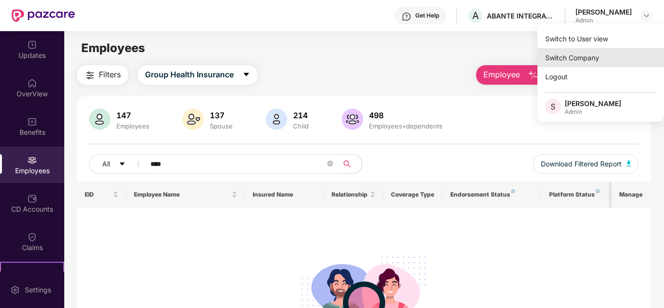
click at [586, 56] on div "Switch Company" at bounding box center [601, 57] width 127 height 19
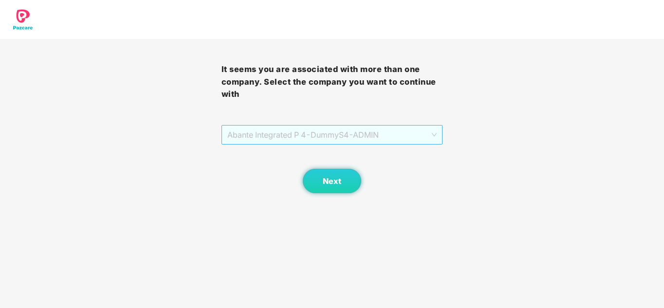
click at [275, 138] on span "Abante Integrated P 4 - DummyS4 - ADMIN" at bounding box center [332, 135] width 210 height 19
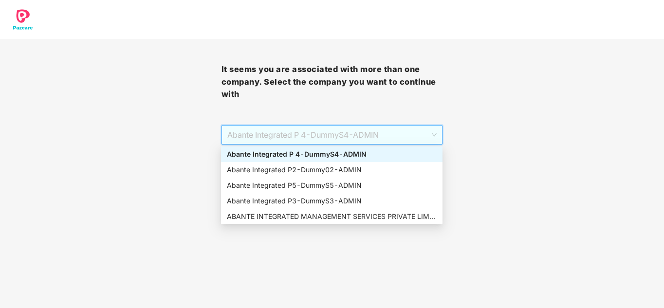
click at [276, 154] on div "Abante Integrated P 4 - DummyS4 - ADMIN" at bounding box center [332, 154] width 210 height 11
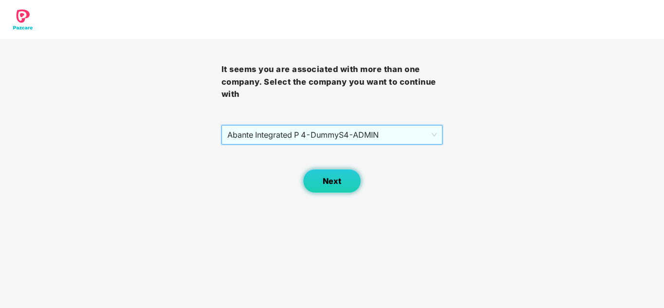
click at [319, 187] on button "Next" at bounding box center [332, 181] width 58 height 24
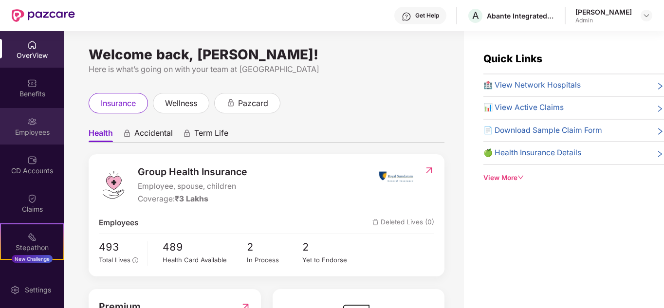
click at [19, 129] on div "Employees" at bounding box center [32, 133] width 64 height 10
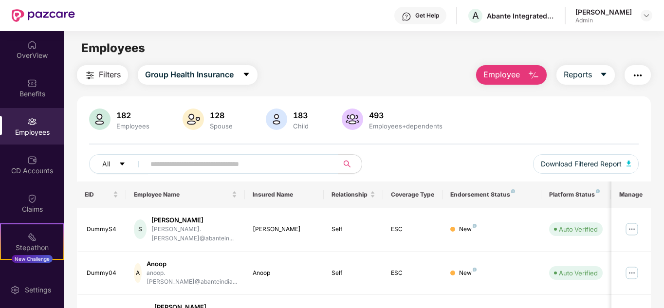
click at [193, 166] on input "text" at bounding box center [237, 164] width 175 height 15
type input "****"
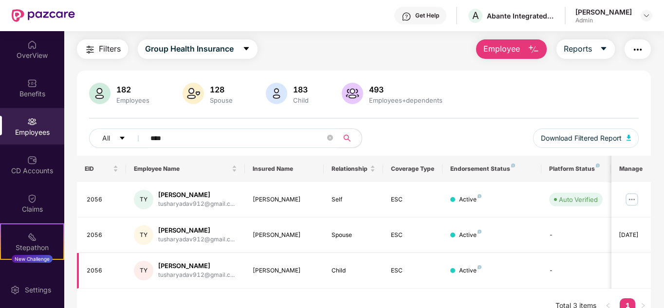
scroll to position [41, 0]
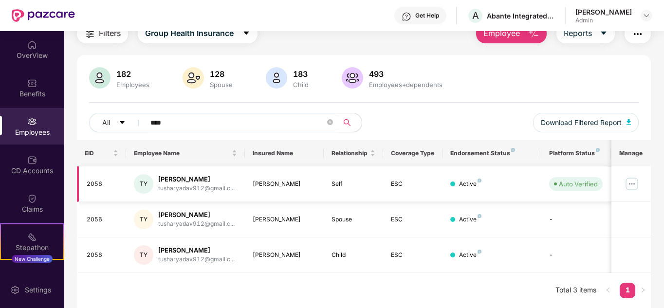
click at [634, 182] on img at bounding box center [632, 184] width 16 height 16
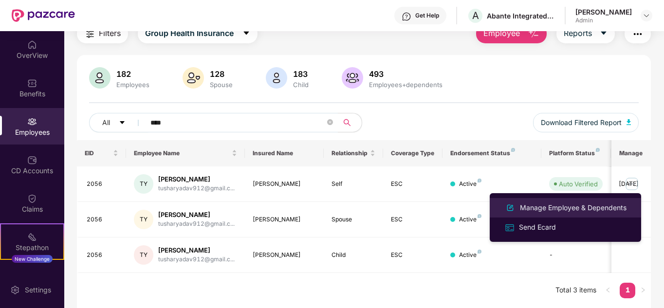
click at [580, 209] on div "Manage Employee & Dependents" at bounding box center [573, 208] width 111 height 11
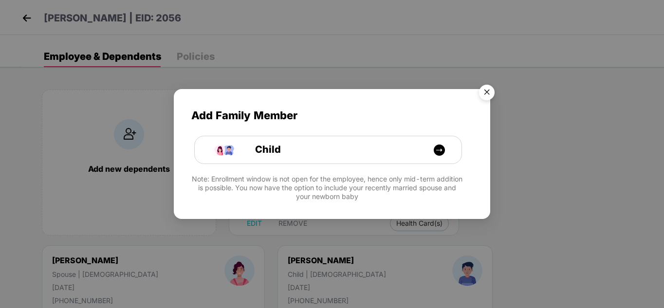
click at [489, 92] on img "Close" at bounding box center [486, 93] width 27 height 27
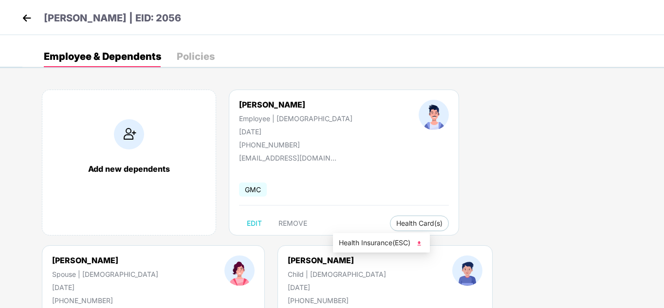
click at [422, 241] on img at bounding box center [419, 244] width 10 height 10
click at [611, 241] on img at bounding box center [608, 244] width 10 height 10
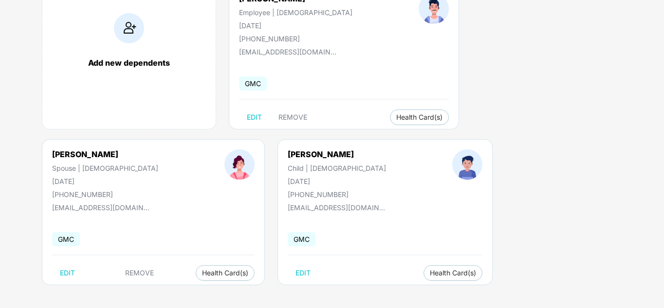
scroll to position [108, 0]
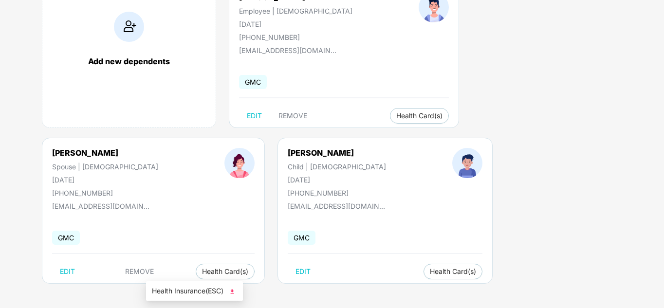
click at [235, 292] on img at bounding box center [232, 292] width 10 height 10
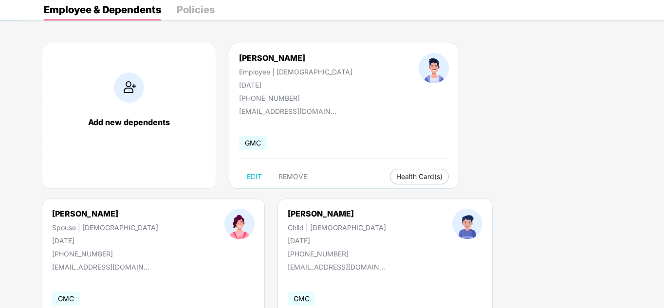
scroll to position [0, 0]
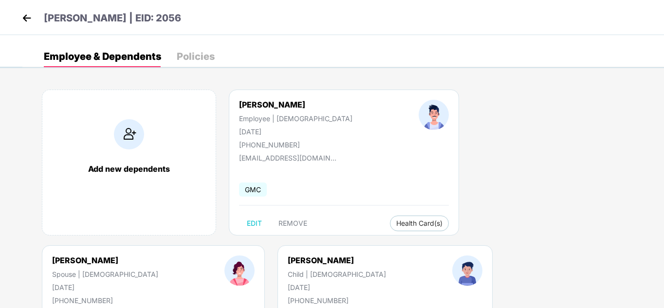
click at [22, 19] on img at bounding box center [26, 18] width 15 height 15
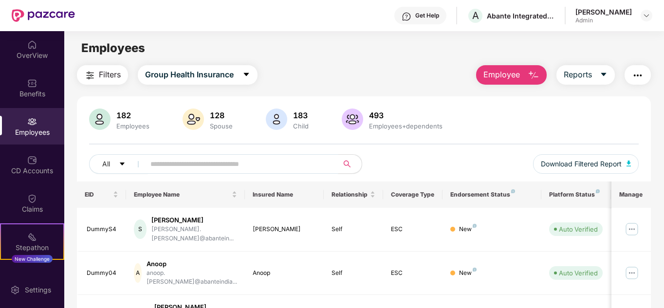
click at [228, 166] on input "text" at bounding box center [237, 164] width 175 height 15
type input "***"
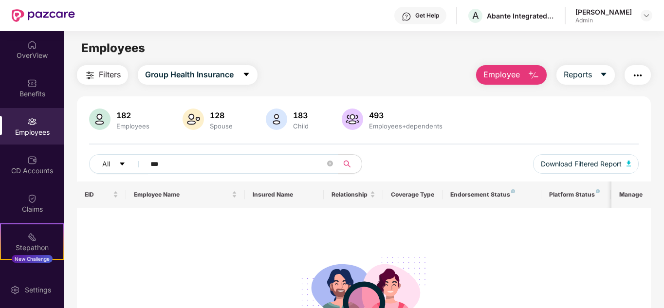
click at [638, 71] on img "button" at bounding box center [638, 76] width 12 height 12
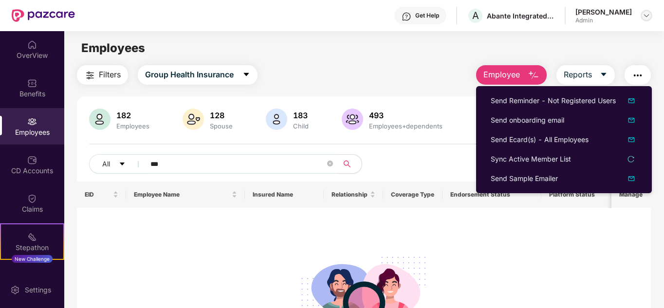
click at [647, 16] on img at bounding box center [647, 16] width 8 height 8
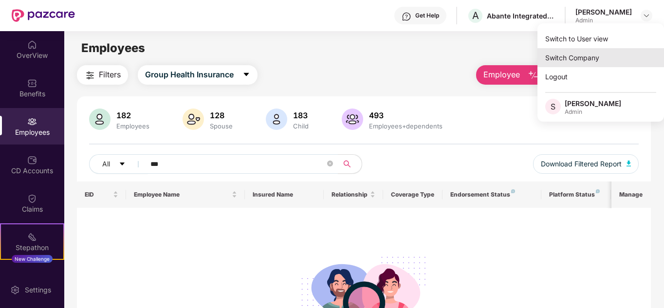
click at [568, 62] on div "Switch Company" at bounding box center [601, 57] width 127 height 19
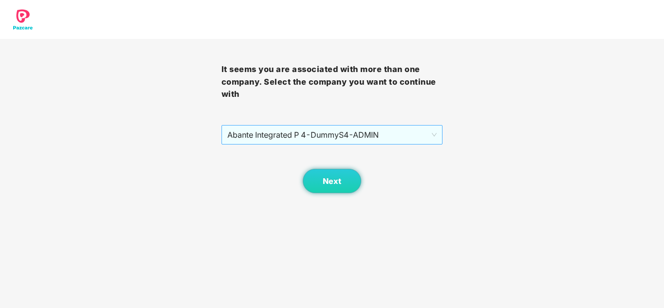
click at [321, 133] on span "Abante Integrated P 4 - DummyS4 - ADMIN" at bounding box center [332, 135] width 210 height 19
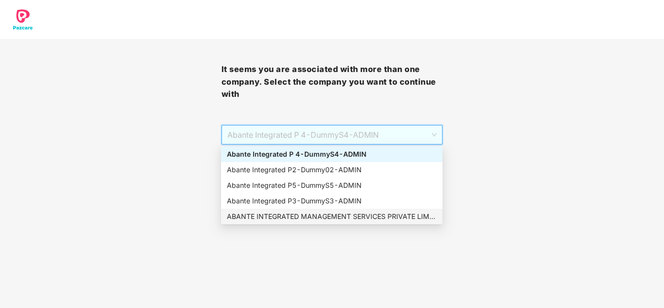
click at [302, 215] on div "ABANTE INTEGRATED MANAGEMENT SERVICES PRIVATE LIMITED - 660 - ADMIN" at bounding box center [332, 216] width 210 height 11
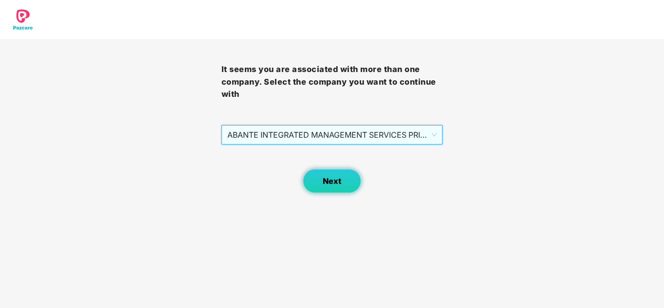
click at [329, 175] on button "Next" at bounding box center [332, 181] width 58 height 24
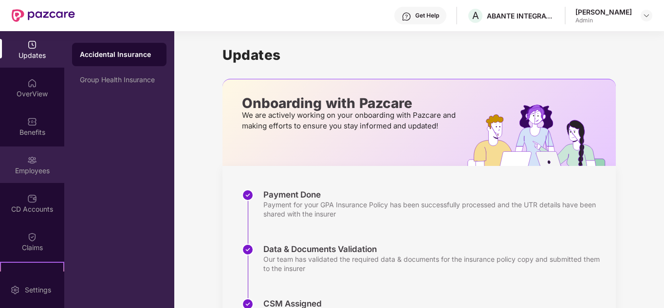
click at [34, 163] on img at bounding box center [32, 160] width 10 height 10
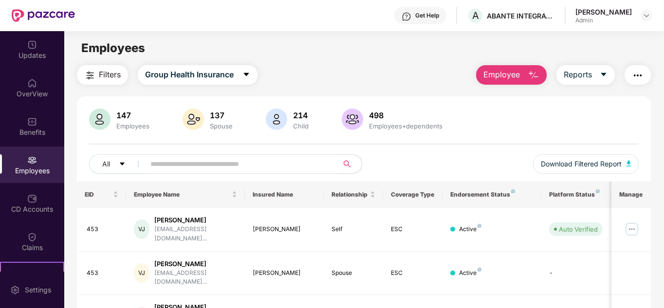
click at [224, 166] on input "text" at bounding box center [237, 164] width 175 height 15
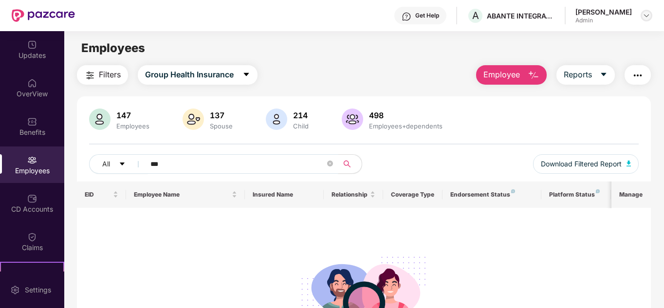
type input "***"
click at [648, 16] on img at bounding box center [647, 16] width 8 height 8
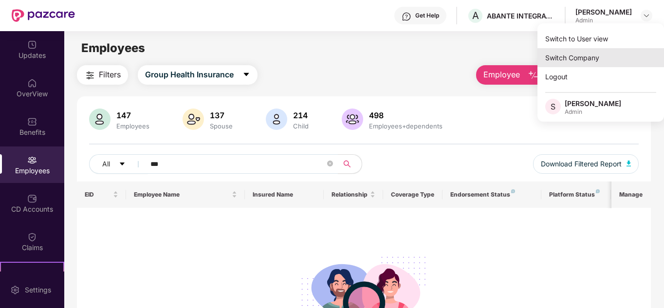
click at [558, 54] on div "Switch Company" at bounding box center [601, 57] width 127 height 19
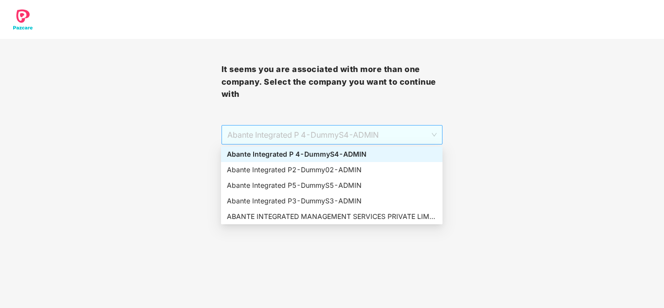
click at [297, 135] on span "Abante Integrated P 4 - DummyS4 - ADMIN" at bounding box center [332, 135] width 210 height 19
click at [280, 170] on div "Abante Integrated P2 - Dummy02 - ADMIN" at bounding box center [332, 170] width 210 height 11
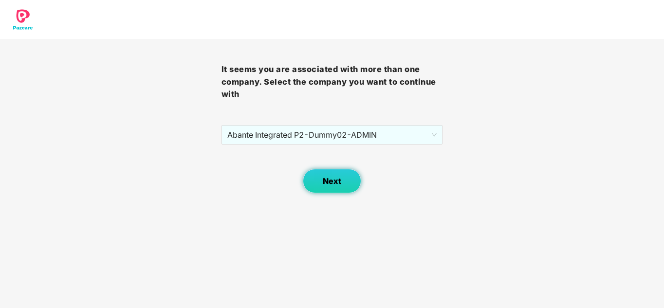
click at [310, 179] on button "Next" at bounding box center [332, 181] width 58 height 24
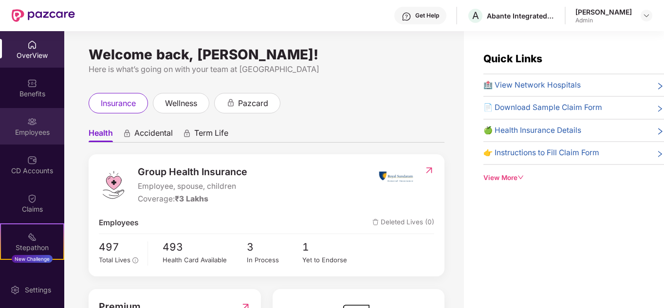
click at [6, 125] on div "Employees" at bounding box center [32, 126] width 64 height 37
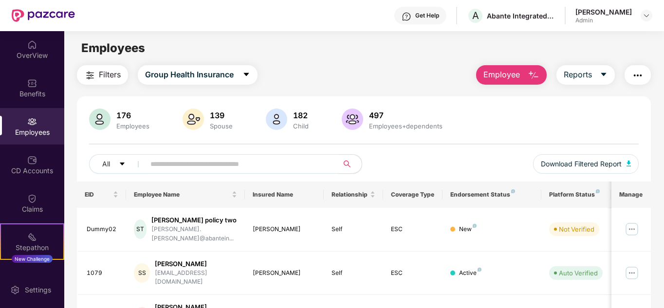
click at [167, 160] on input "text" at bounding box center [237, 164] width 175 height 15
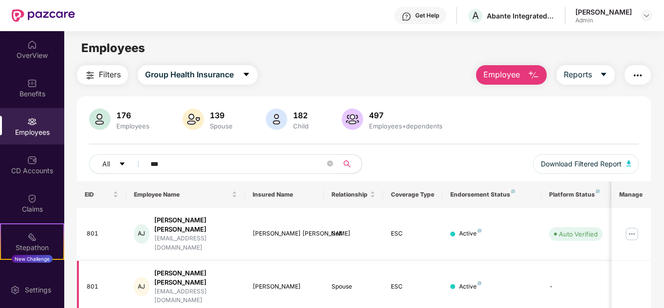
scroll to position [41, 0]
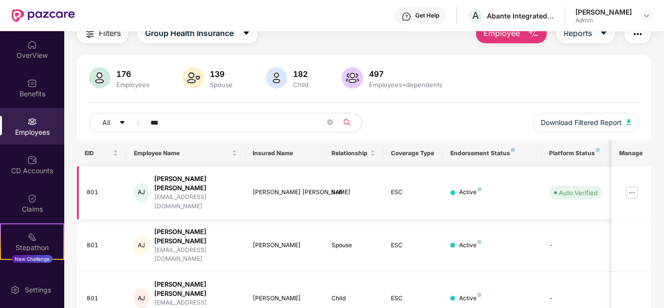
type input "***"
click at [634, 185] on img at bounding box center [632, 193] width 16 height 16
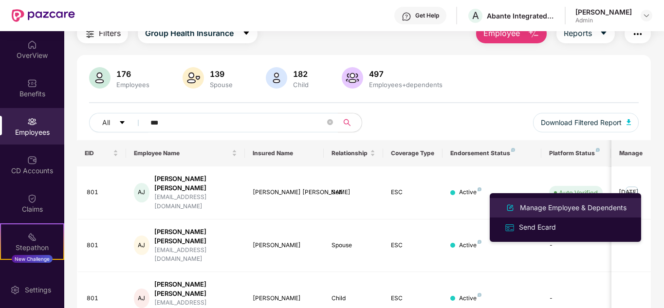
click at [611, 207] on div "Manage Employee & Dependents" at bounding box center [573, 208] width 111 height 11
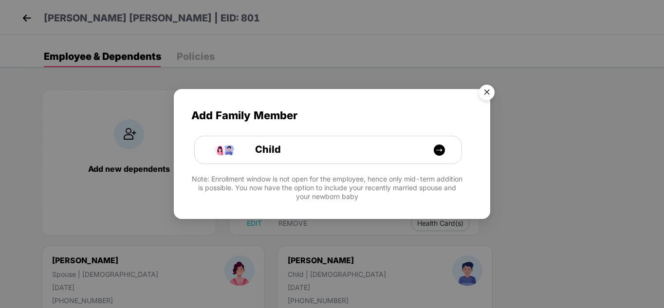
click at [486, 90] on img "Close" at bounding box center [486, 93] width 27 height 27
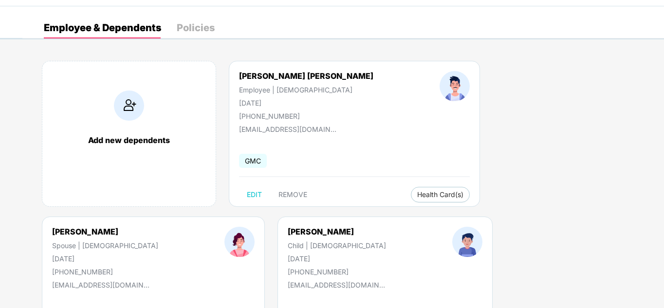
scroll to position [49, 0]
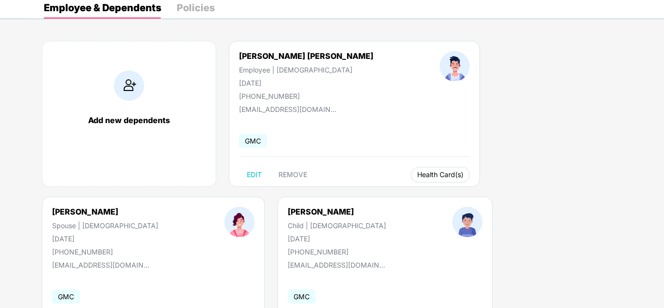
click at [417, 176] on span "Health Card(s)" at bounding box center [440, 174] width 46 height 5
click at [397, 174] on div "[PERSON_NAME] [PERSON_NAME] Employee | [DEMOGRAPHIC_DATA] [DATE] [PHONE_NUMBER]…" at bounding box center [354, 114] width 251 height 146
click at [417, 174] on span "Health Card(s)" at bounding box center [440, 174] width 46 height 5
click at [426, 195] on img at bounding box center [423, 195] width 10 height 10
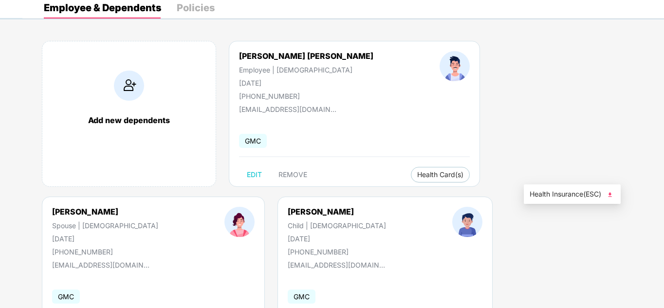
click at [611, 194] on img at bounding box center [610, 195] width 10 height 10
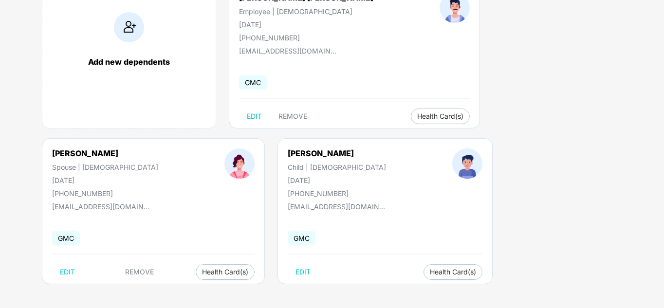
scroll to position [108, 0]
click at [424, 270] on button "Health Card(s)" at bounding box center [453, 272] width 59 height 16
click at [234, 291] on img at bounding box center [232, 292] width 10 height 10
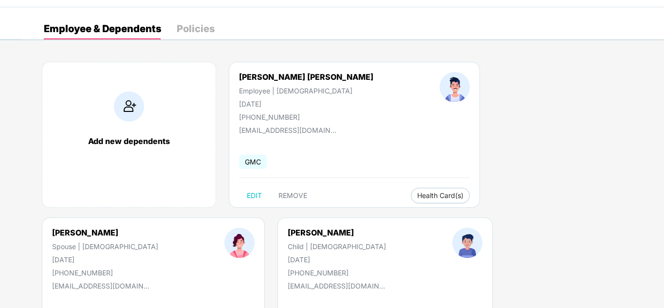
scroll to position [0, 0]
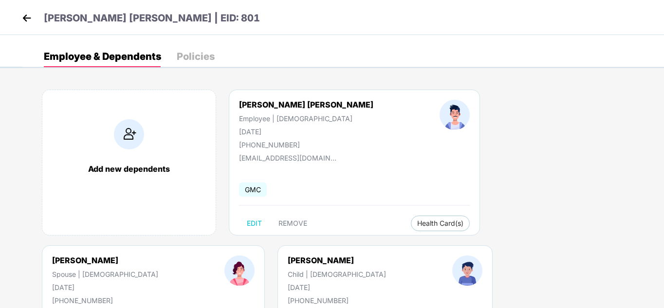
click at [22, 17] on img at bounding box center [26, 18] width 15 height 15
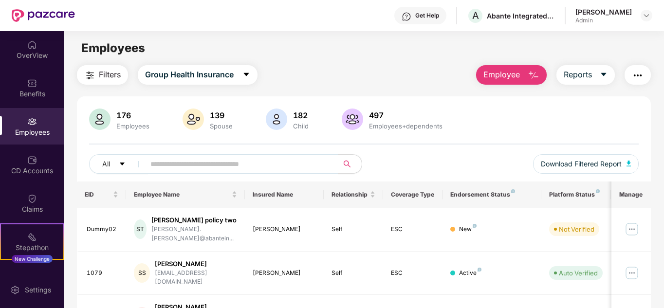
click at [31, 127] on div "Employees" at bounding box center [32, 126] width 64 height 37
click at [185, 163] on input "text" at bounding box center [237, 164] width 175 height 15
type input "****"
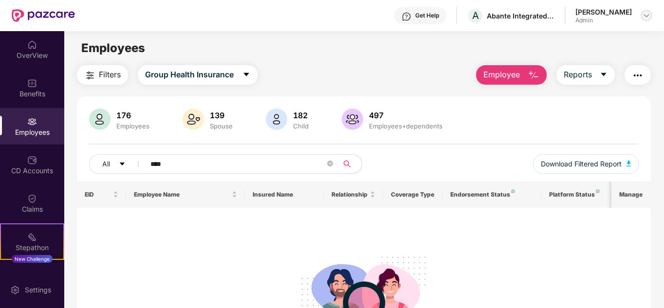
click at [647, 15] on img at bounding box center [647, 16] width 8 height 8
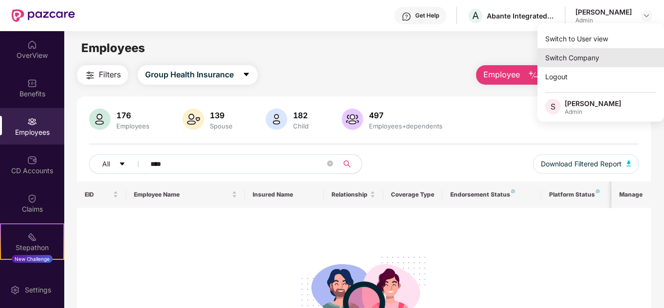
click at [597, 56] on div "Switch Company" at bounding box center [601, 57] width 127 height 19
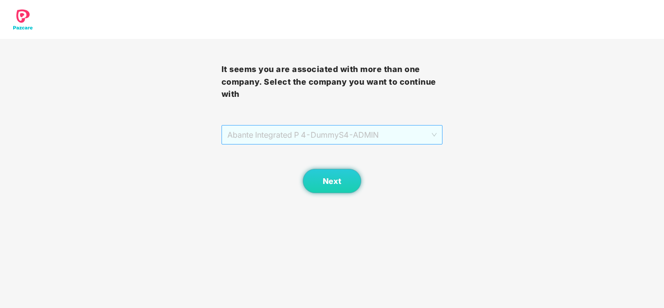
click at [283, 133] on span "Abante Integrated P 4 - DummyS4 - ADMIN" at bounding box center [332, 135] width 210 height 19
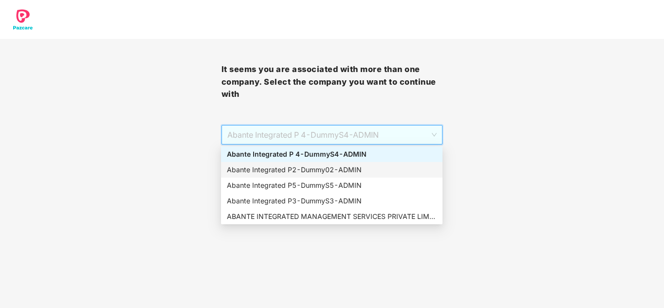
click at [290, 170] on div "Abante Integrated P2 - Dummy02 - ADMIN" at bounding box center [332, 170] width 210 height 11
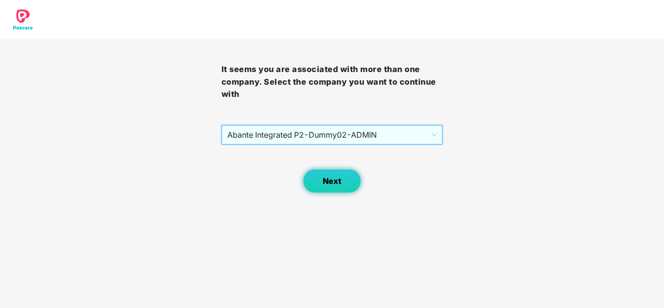
click at [341, 186] on span "Next" at bounding box center [332, 181] width 19 height 9
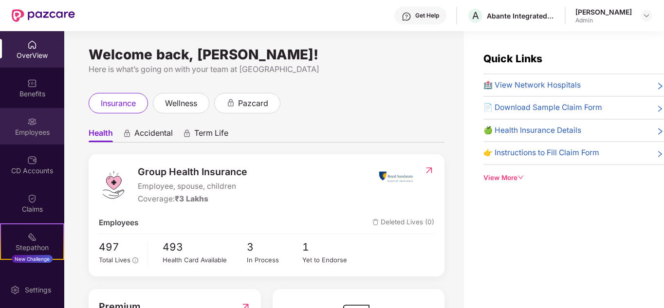
click at [36, 122] on div "Employees" at bounding box center [32, 126] width 64 height 37
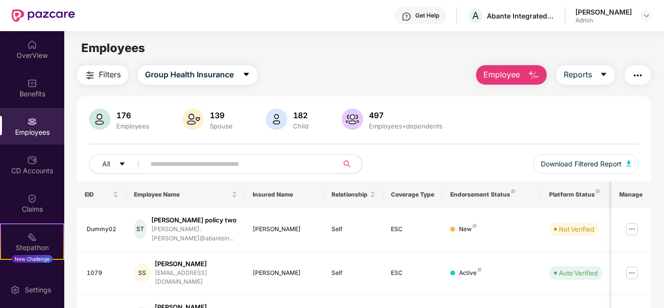
click at [187, 166] on input "text" at bounding box center [237, 164] width 175 height 15
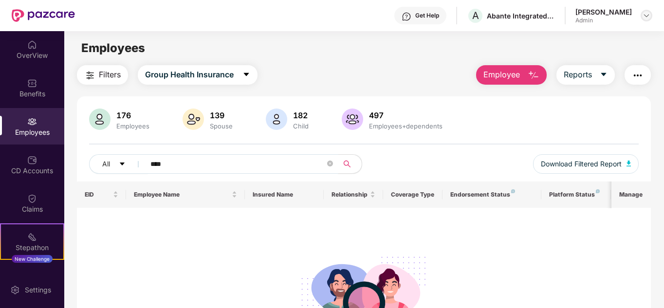
type input "****"
click at [647, 13] on img at bounding box center [647, 16] width 8 height 8
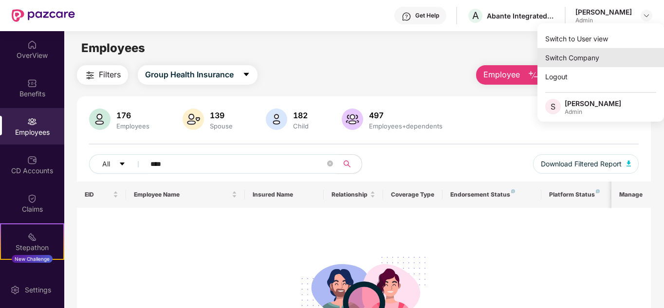
click at [578, 55] on div "Switch Company" at bounding box center [601, 57] width 127 height 19
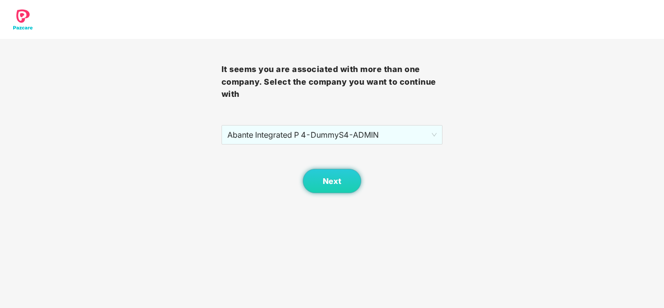
drag, startPoint x: 261, startPoint y: 133, endPoint x: 255, endPoint y: 145, distance: 13.7
click at [262, 134] on span "Abante Integrated P 4 - DummyS4 - ADMIN" at bounding box center [332, 135] width 210 height 19
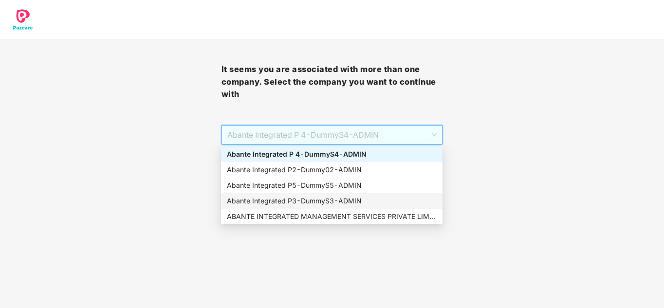
click at [265, 195] on div "Abante Integrated P3 - DummyS3 - ADMIN" at bounding box center [332, 201] width 222 height 16
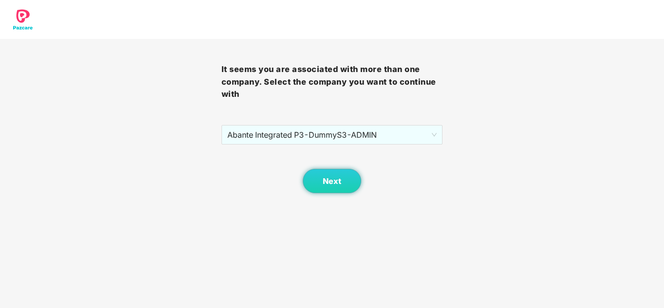
click at [340, 166] on div "Next" at bounding box center [333, 169] width 222 height 49
click at [340, 172] on button "Next" at bounding box center [332, 181] width 58 height 24
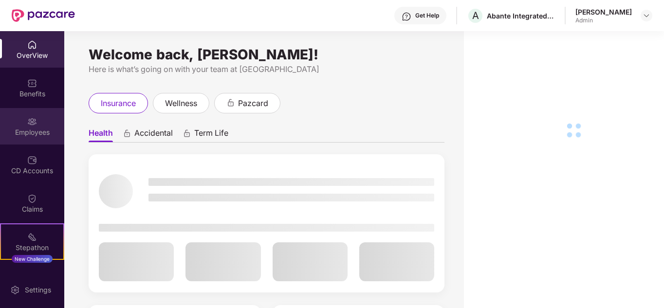
click at [38, 123] on div "Employees" at bounding box center [32, 126] width 64 height 37
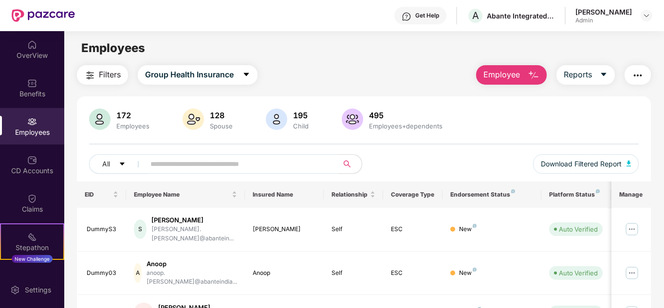
click at [144, 167] on span at bounding box center [239, 163] width 200 height 19
type input "****"
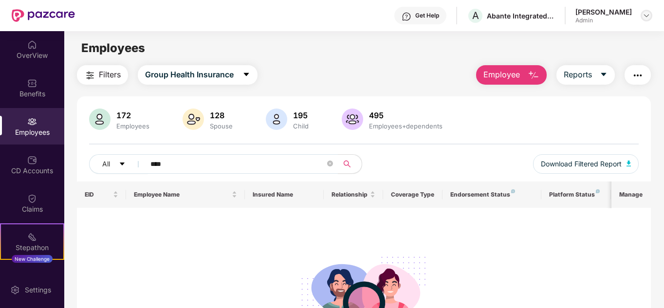
click at [649, 15] on img at bounding box center [647, 16] width 8 height 8
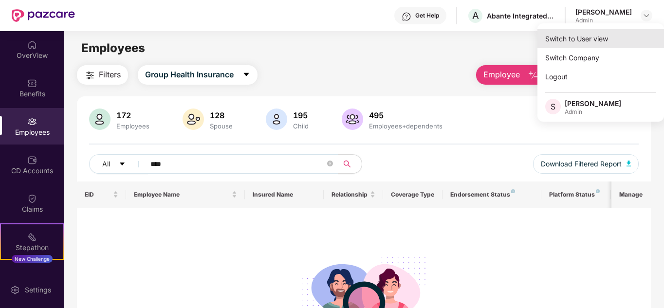
click at [580, 38] on div "Switch to User view" at bounding box center [601, 38] width 127 height 19
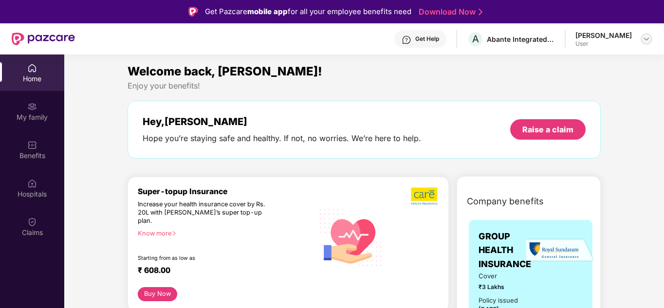
click at [650, 39] on img at bounding box center [647, 39] width 8 height 8
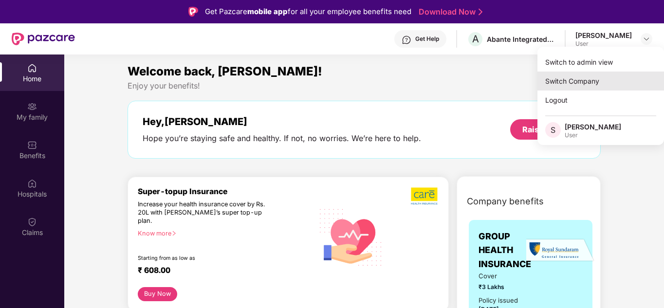
click at [597, 79] on div "Switch Company" at bounding box center [601, 81] width 127 height 19
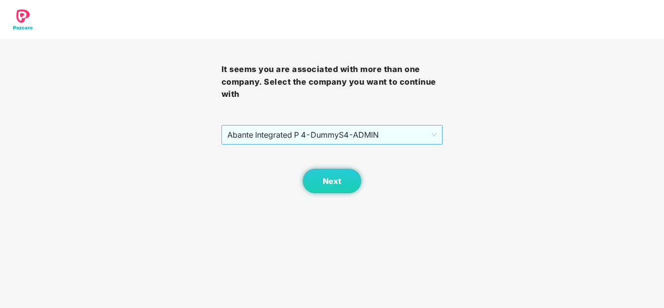
click at [396, 133] on span "Abante Integrated P 4 - DummyS4 - ADMIN" at bounding box center [332, 135] width 210 height 19
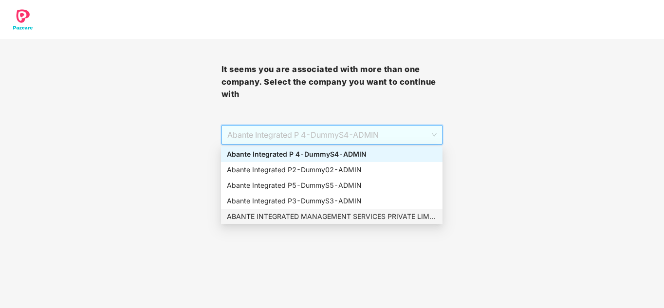
click at [304, 215] on div "ABANTE INTEGRATED MANAGEMENT SERVICES PRIVATE LIMITED - 660 - ADMIN" at bounding box center [332, 216] width 210 height 11
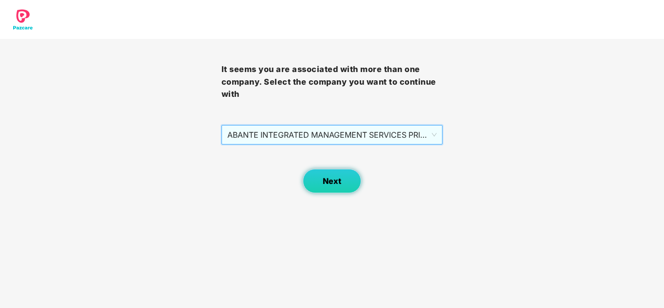
click at [331, 183] on span "Next" at bounding box center [332, 181] width 19 height 9
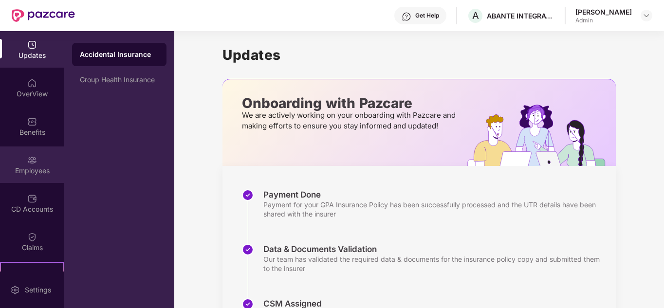
click at [31, 159] on img at bounding box center [32, 160] width 10 height 10
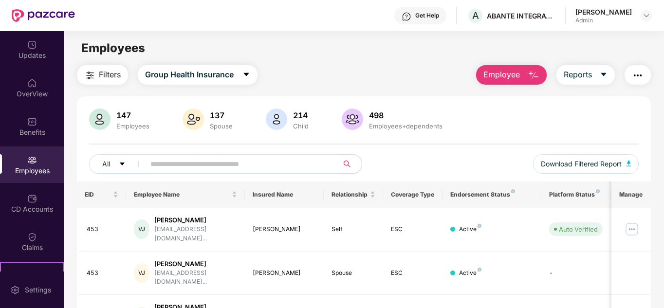
click at [162, 167] on input "text" at bounding box center [237, 164] width 175 height 15
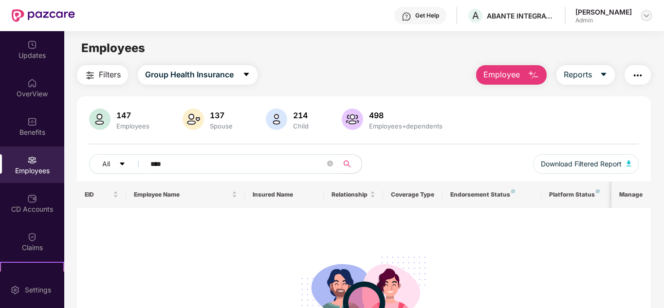
type input "****"
click at [641, 13] on div at bounding box center [647, 16] width 12 height 12
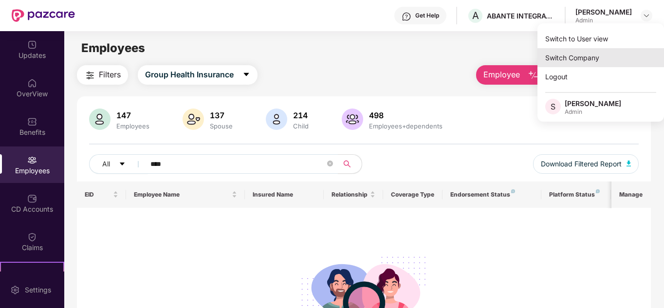
click at [582, 57] on div "Switch Company" at bounding box center [601, 57] width 127 height 19
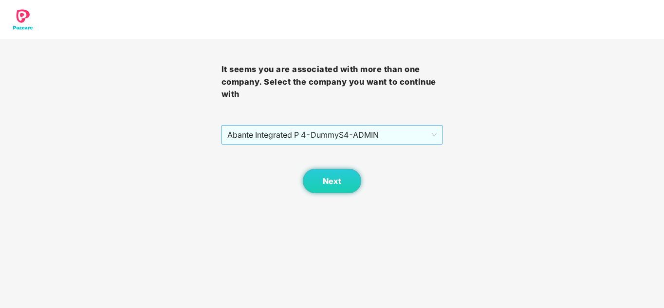
click at [320, 134] on span "Abante Integrated P 4 - DummyS4 - ADMIN" at bounding box center [332, 135] width 210 height 19
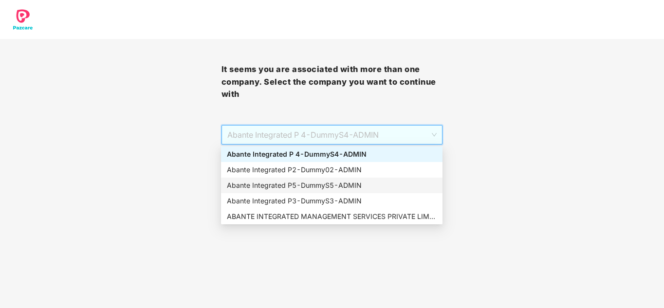
click at [295, 182] on div "Abante Integrated P5 - DummyS5 - ADMIN" at bounding box center [332, 185] width 210 height 11
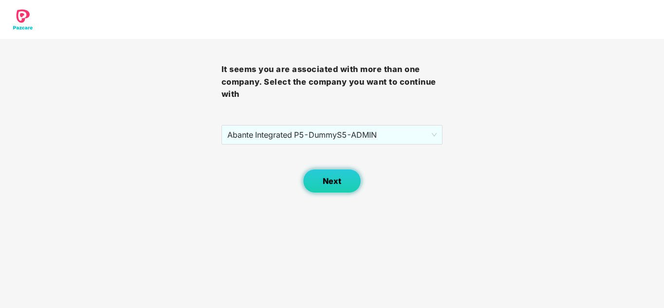
click at [328, 187] on button "Next" at bounding box center [332, 181] width 58 height 24
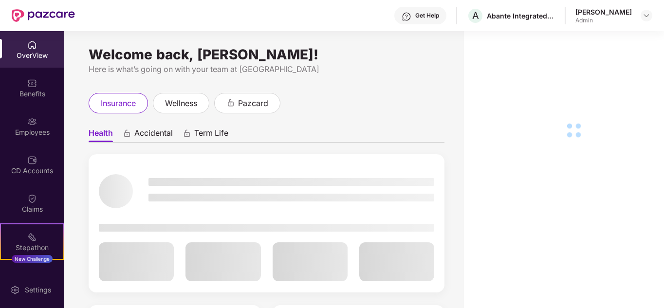
click at [29, 126] on img at bounding box center [32, 122] width 10 height 10
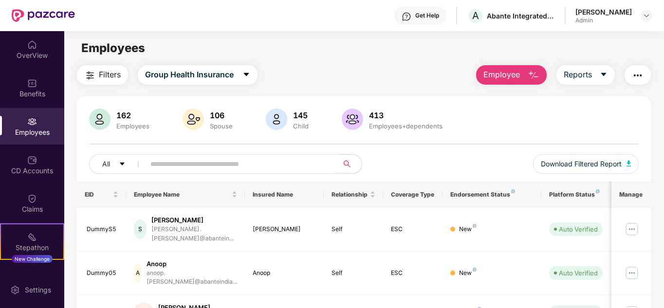
click at [192, 165] on input "text" at bounding box center [237, 164] width 175 height 15
type input "****"
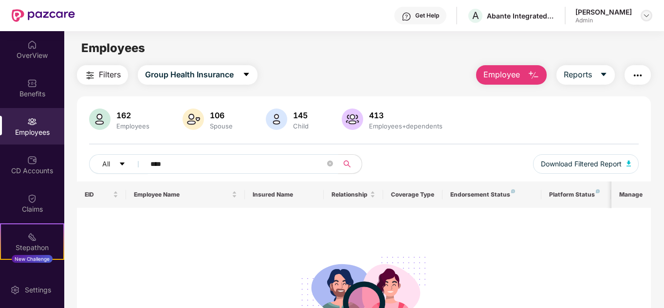
click at [649, 13] on img at bounding box center [647, 16] width 8 height 8
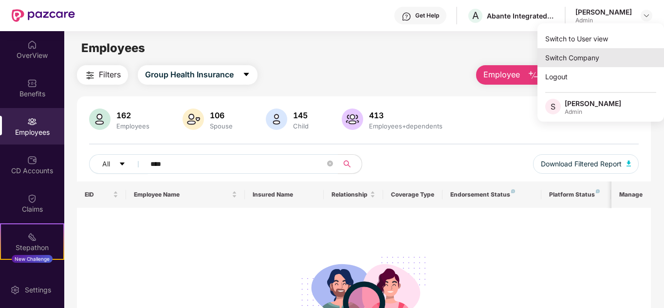
click at [595, 55] on div "Switch Company" at bounding box center [601, 57] width 127 height 19
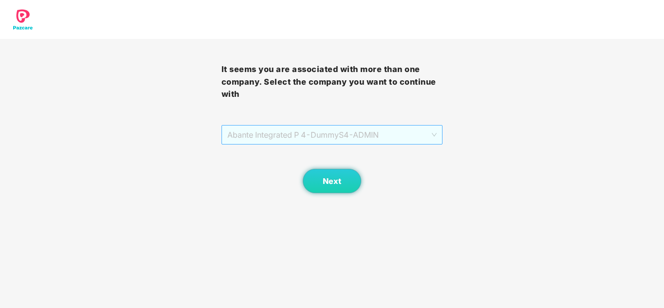
click at [335, 135] on span "Abante Integrated P 4 - DummyS4 - ADMIN" at bounding box center [332, 135] width 210 height 19
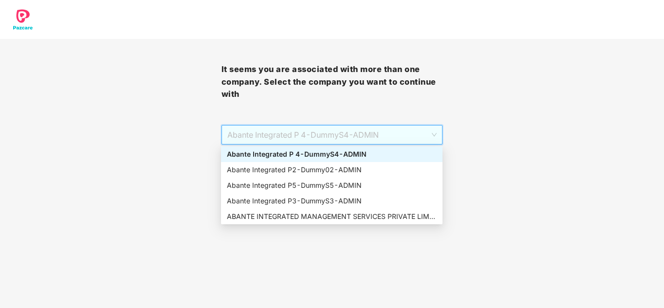
click at [287, 154] on div "Abante Integrated P 4 - DummyS4 - ADMIN" at bounding box center [332, 154] width 210 height 11
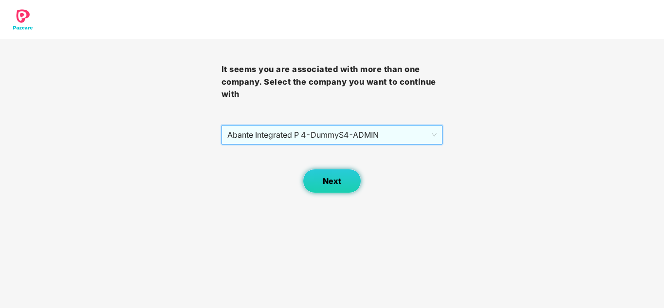
click at [334, 181] on span "Next" at bounding box center [332, 181] width 19 height 9
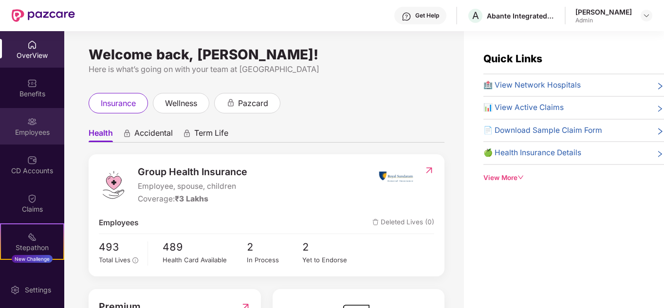
click at [35, 123] on img at bounding box center [32, 122] width 10 height 10
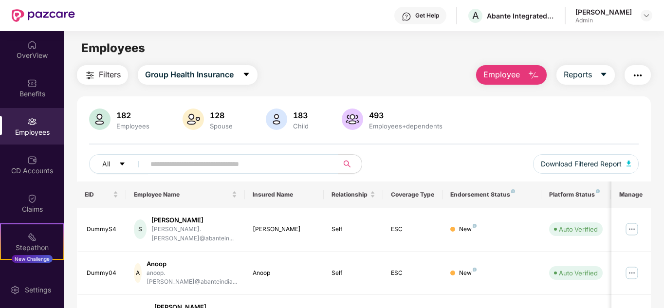
click at [187, 171] on input "text" at bounding box center [237, 164] width 175 height 15
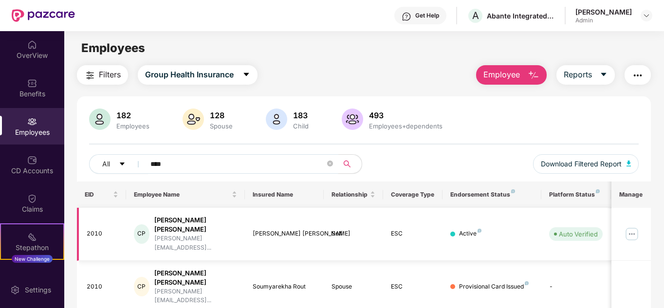
type input "****"
click at [636, 226] on img at bounding box center [632, 234] width 16 height 16
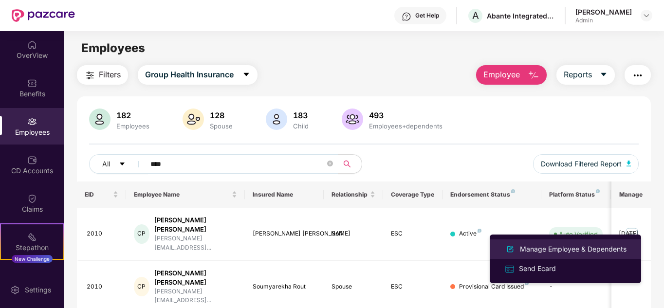
click at [582, 245] on div "Manage Employee & Dependents" at bounding box center [573, 249] width 111 height 11
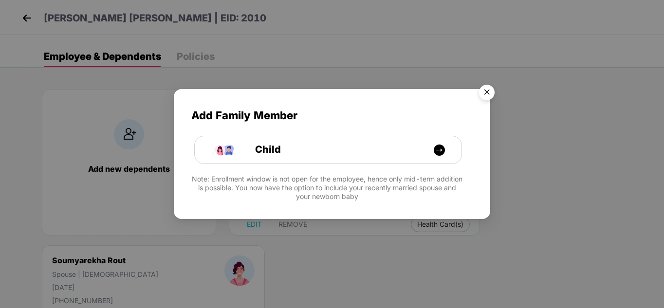
click at [484, 88] on img "Close" at bounding box center [486, 93] width 27 height 27
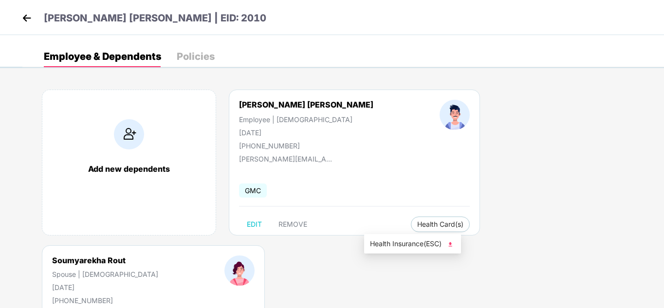
click at [454, 244] on img at bounding box center [451, 245] width 10 height 10
click at [617, 241] on img at bounding box center [614, 244] width 10 height 10
click at [23, 19] on img at bounding box center [26, 18] width 15 height 15
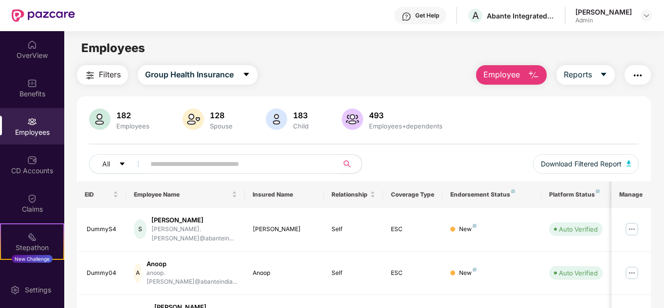
click at [171, 163] on input "text" at bounding box center [237, 164] width 175 height 15
type input "***"
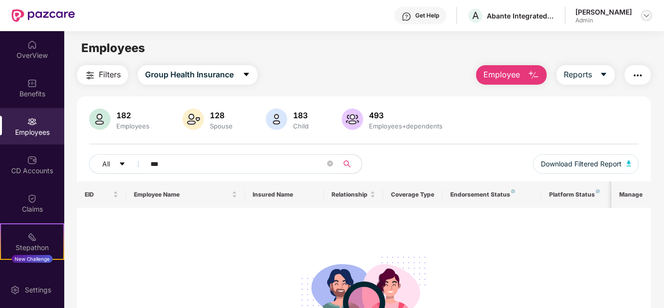
click at [647, 18] on img at bounding box center [647, 16] width 8 height 8
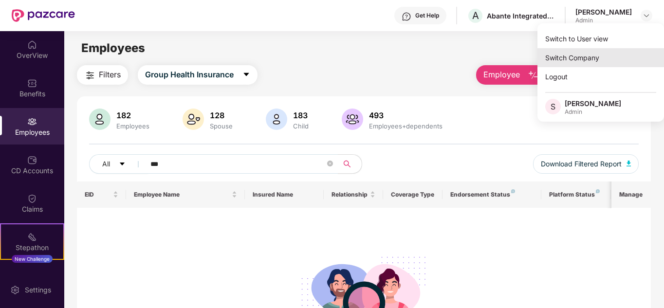
click at [586, 60] on div "Switch Company" at bounding box center [601, 57] width 127 height 19
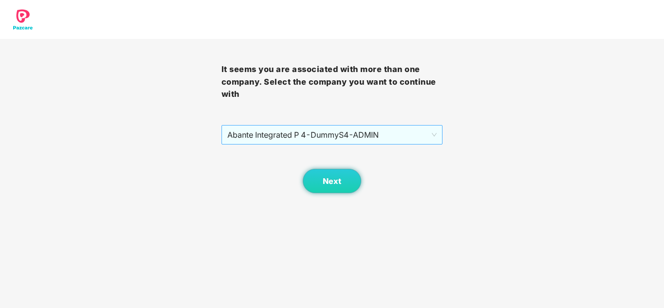
click at [319, 131] on span "Abante Integrated P 4 - DummyS4 - ADMIN" at bounding box center [332, 135] width 210 height 19
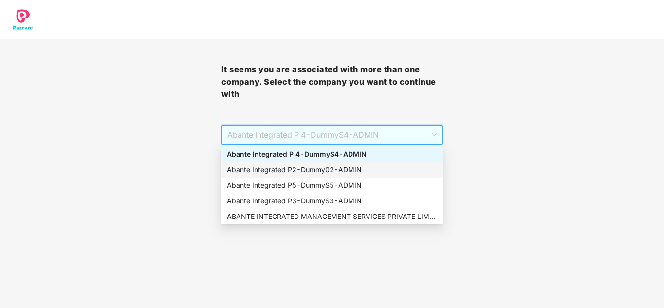
click at [298, 168] on div "Abante Integrated P2 - Dummy02 - ADMIN" at bounding box center [332, 170] width 210 height 11
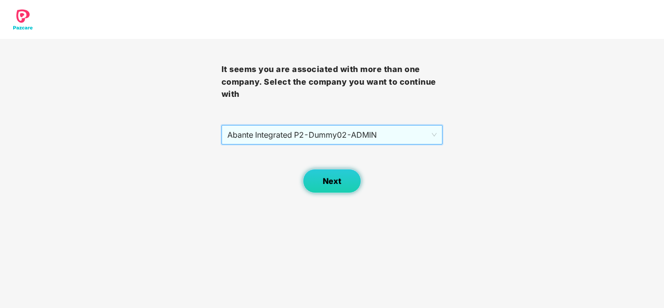
click at [339, 175] on button "Next" at bounding box center [332, 181] width 58 height 24
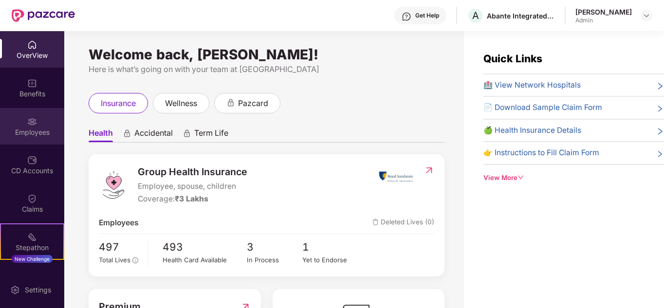
click at [32, 127] on div "Employees" at bounding box center [32, 126] width 64 height 37
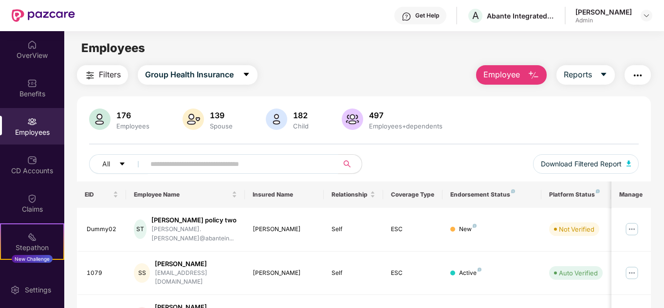
click at [195, 170] on input "text" at bounding box center [237, 164] width 175 height 15
type input "***"
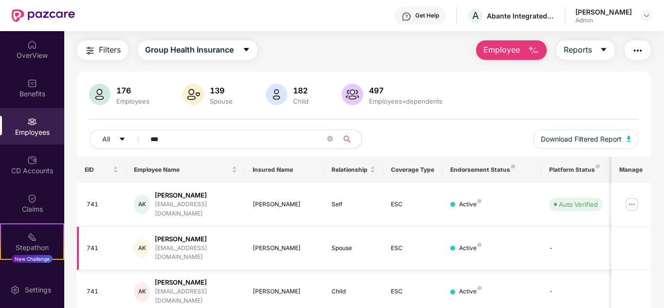
scroll to position [41, 0]
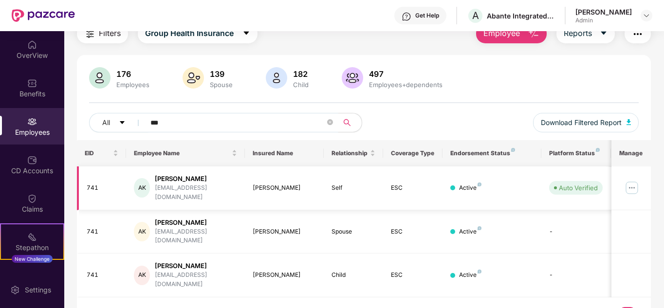
click at [635, 186] on img at bounding box center [632, 188] width 16 height 16
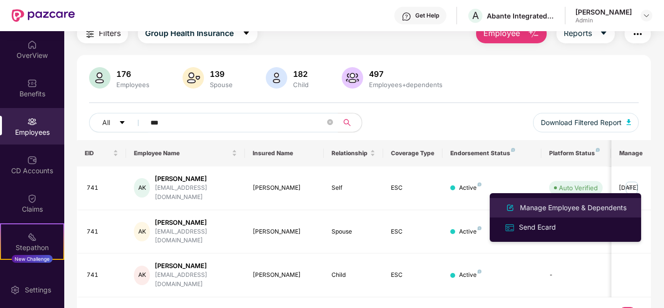
click at [567, 209] on div "Manage Employee & Dependents" at bounding box center [573, 208] width 111 height 11
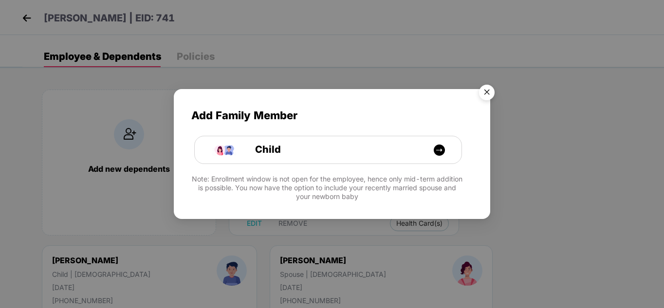
click at [485, 92] on img "Close" at bounding box center [486, 93] width 27 height 27
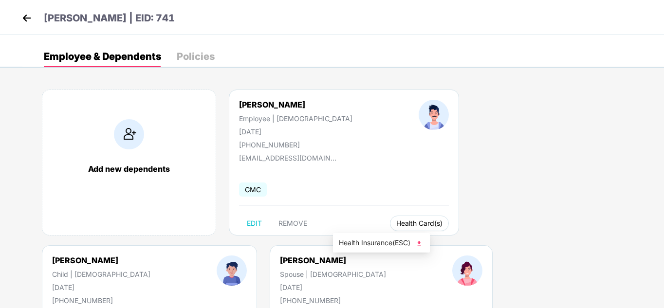
click at [396, 223] on span "Health Card(s)" at bounding box center [419, 223] width 46 height 5
click at [421, 243] on div "Add new dependents [PERSON_NAME] Employee | [DEMOGRAPHIC_DATA] [DATE] [PHONE_NU…" at bounding box center [343, 245] width 642 height 341
click at [396, 226] on span "Health Card(s)" at bounding box center [419, 223] width 46 height 5
click at [421, 244] on img at bounding box center [419, 244] width 10 height 10
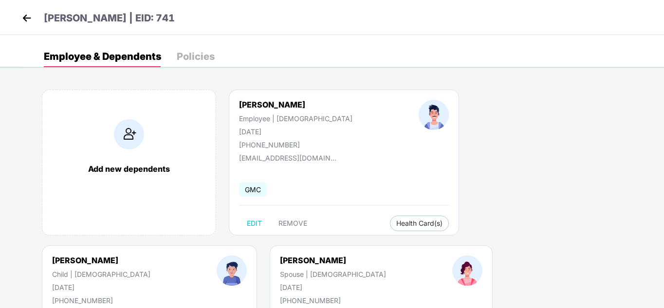
click at [610, 243] on img at bounding box center [606, 244] width 10 height 10
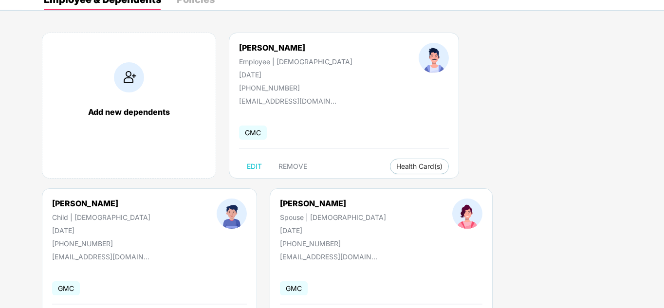
scroll to position [108, 0]
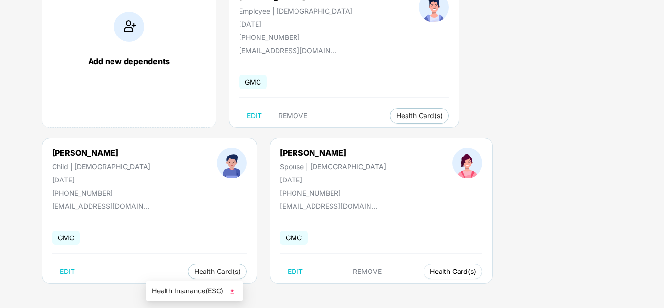
click at [424, 269] on button "Health Card(s)" at bounding box center [453, 272] width 59 height 16
click at [234, 289] on img at bounding box center [232, 292] width 10 height 10
